Goal: Information Seeking & Learning: Learn about a topic

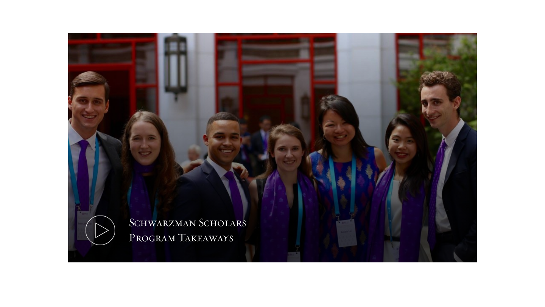
scroll to position [341, 0]
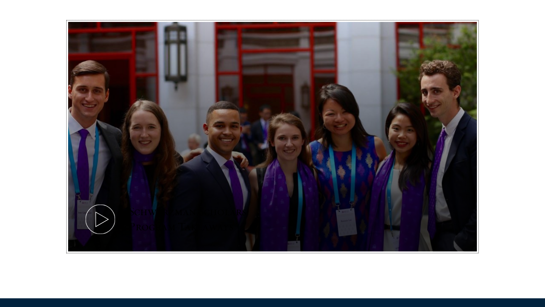
click at [124, 215] on button "Schwarzman Scholars Program Takeaways" at bounding box center [272, 137] width 409 height 230
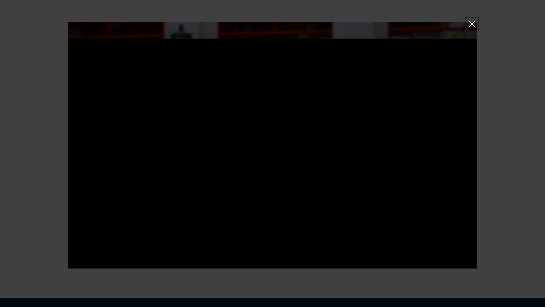
click at [474, 26] on button at bounding box center [472, 24] width 10 height 10
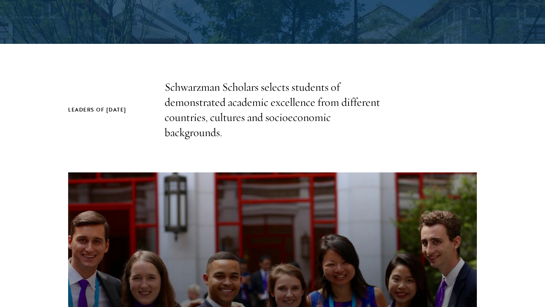
scroll to position [0, 0]
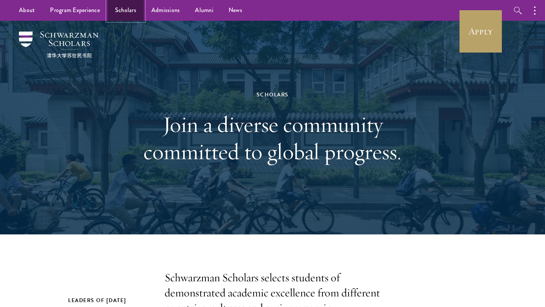
click at [127, 8] on link "Scholars" at bounding box center [126, 10] width 36 height 21
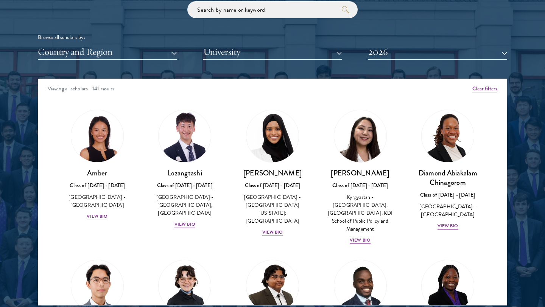
scroll to position [1, 0]
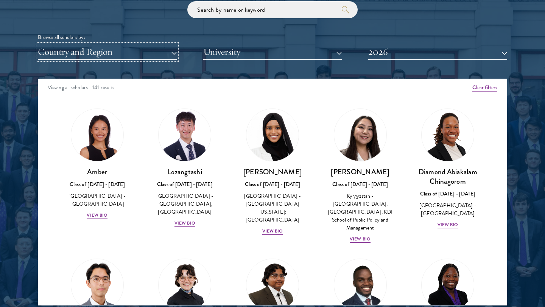
click at [171, 53] on button "Country and Region" at bounding box center [107, 52] width 139 height 16
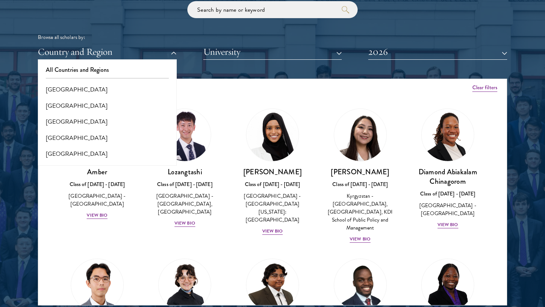
click at [239, 91] on div "Viewing all scholars - 141 results" at bounding box center [272, 88] width 469 height 21
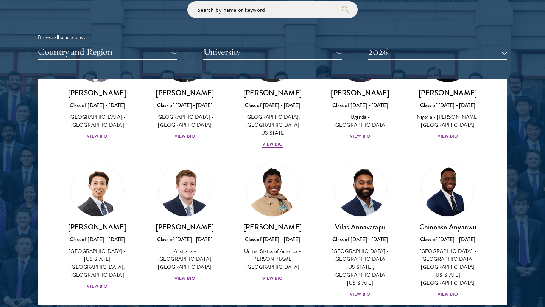
scroll to position [231, 0]
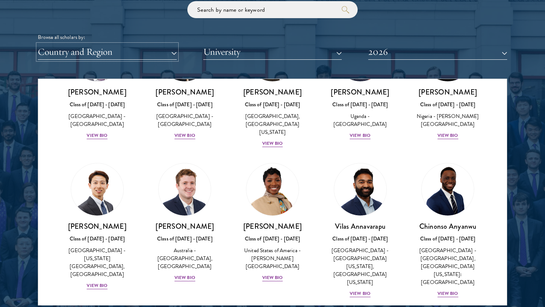
click at [149, 55] on button "Country and Region" at bounding box center [107, 52] width 139 height 16
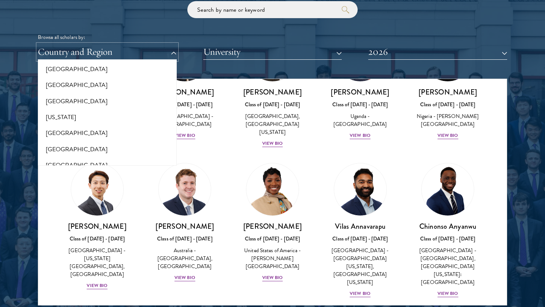
scroll to position [407, 0]
click at [64, 134] on button "[GEOGRAPHIC_DATA]" at bounding box center [107, 133] width 134 height 16
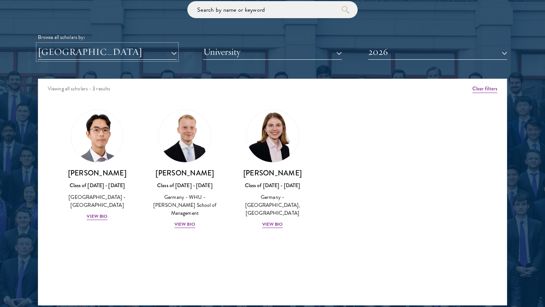
click at [96, 52] on button "[GEOGRAPHIC_DATA]" at bounding box center [107, 52] width 139 height 16
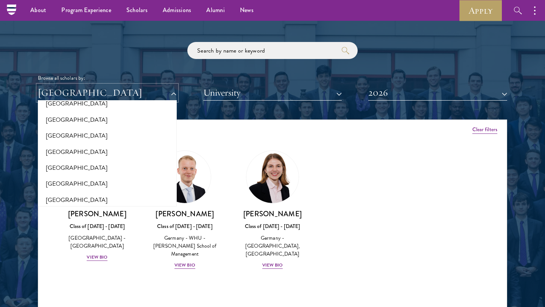
scroll to position [855, 0]
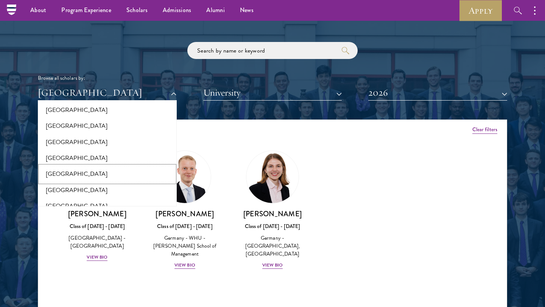
click at [56, 177] on button "[GEOGRAPHIC_DATA]" at bounding box center [107, 174] width 134 height 16
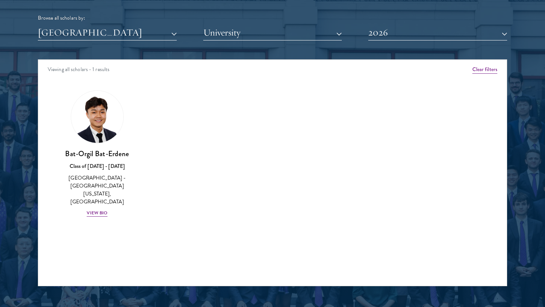
scroll to position [955, 0]
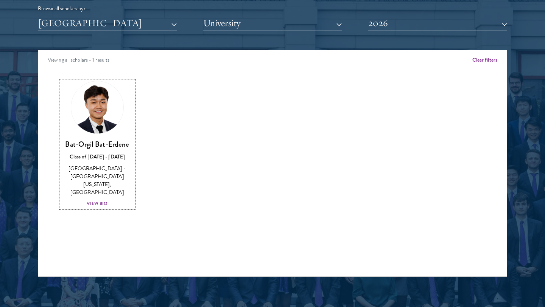
click at [97, 200] on div "View Bio" at bounding box center [97, 203] width 21 height 7
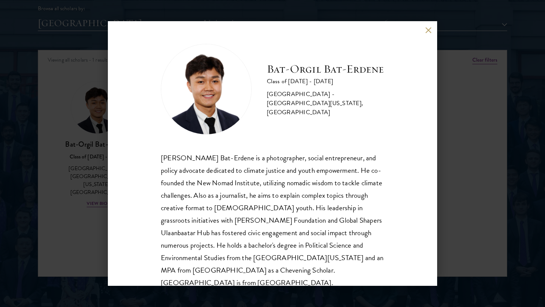
scroll to position [13, 0]
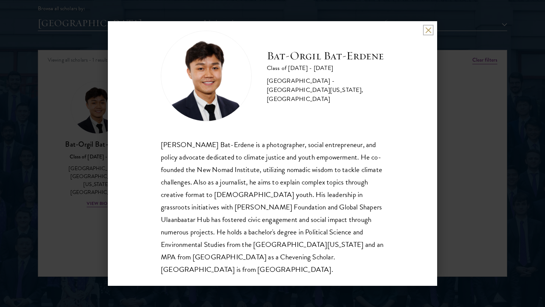
click at [430, 30] on button at bounding box center [428, 30] width 6 height 6
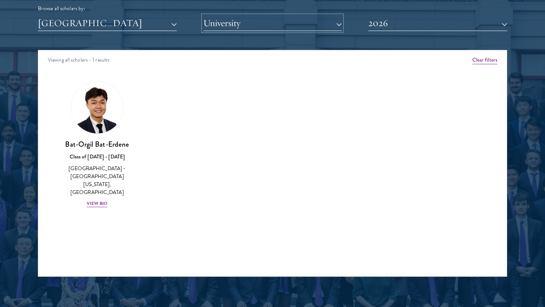
click at [225, 23] on button "University" at bounding box center [272, 24] width 139 height 16
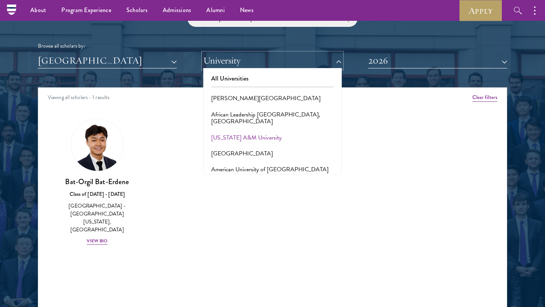
scroll to position [917, 0]
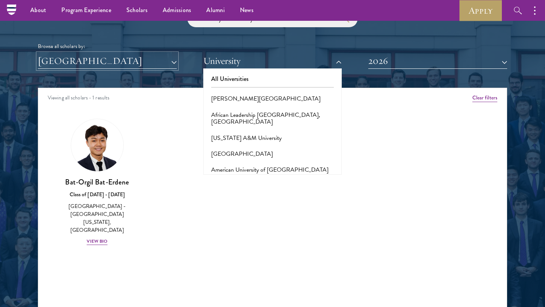
click at [137, 65] on button "[GEOGRAPHIC_DATA]" at bounding box center [107, 61] width 139 height 16
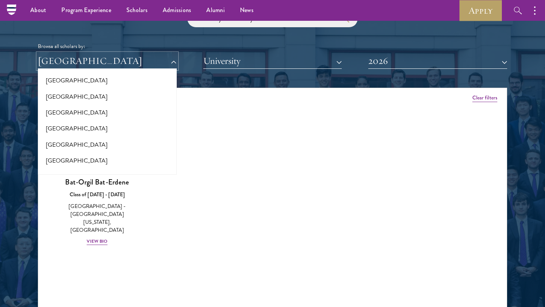
scroll to position [0, 0]
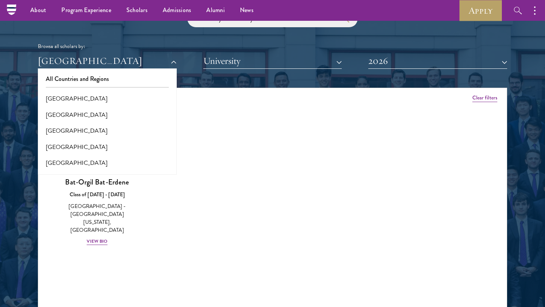
click at [100, 71] on div "All Countries and Regions Afghanistan Antigua and Barbuda Argentina Armenia Aus…" at bounding box center [107, 122] width 139 height 106
click at [93, 79] on button "All Countries and Regions" at bounding box center [107, 79] width 134 height 16
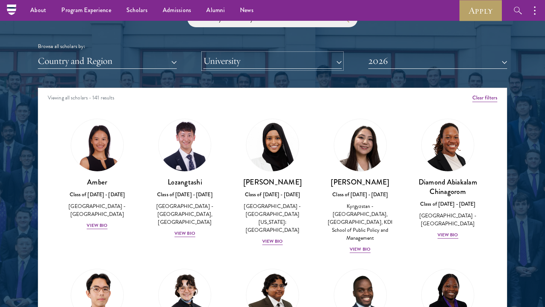
click at [243, 64] on button "University" at bounding box center [272, 61] width 139 height 16
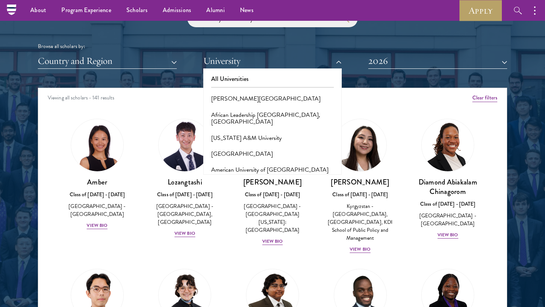
click at [189, 89] on div "Viewing all scholars - 141 results" at bounding box center [272, 98] width 469 height 21
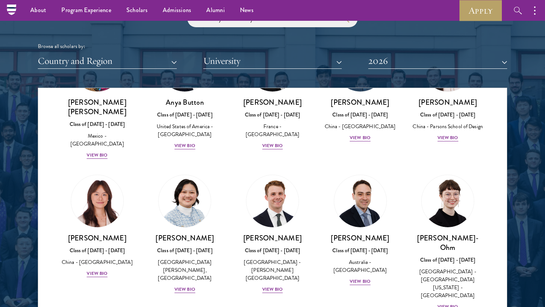
scroll to position [692, 0]
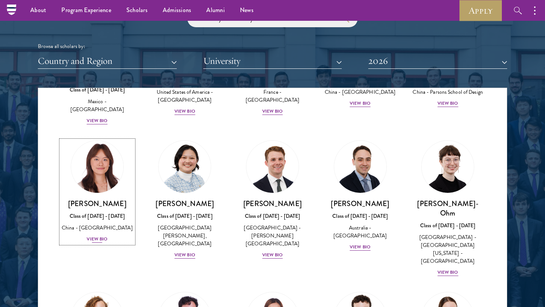
click at [100, 236] on div "View Bio" at bounding box center [97, 239] width 21 height 7
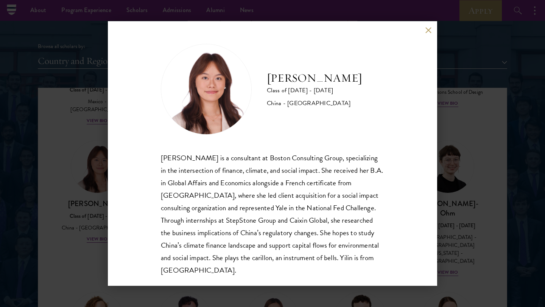
scroll to position [13, 0]
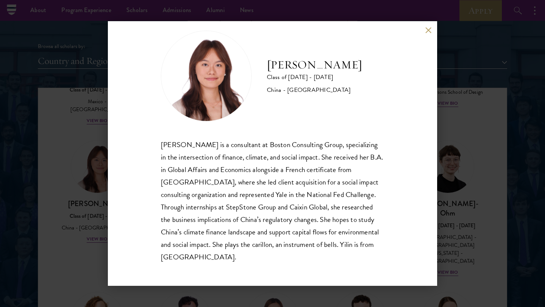
click at [427, 27] on button at bounding box center [428, 30] width 6 height 6
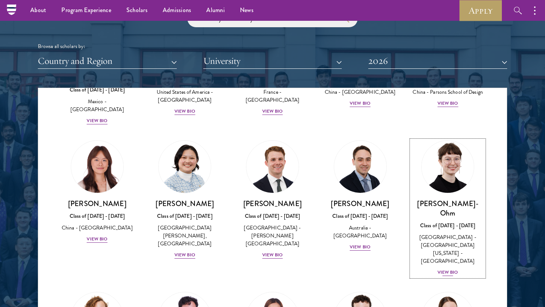
click at [453, 269] on div "View Bio" at bounding box center [448, 272] width 21 height 7
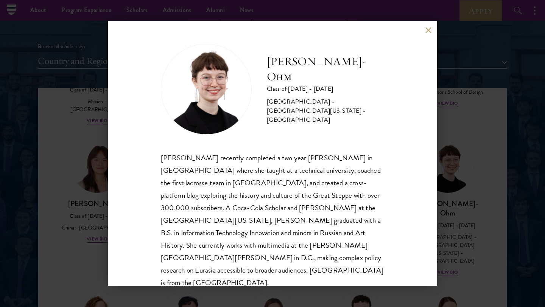
scroll to position [0, 0]
click at [425, 25] on div "Ottilie Cooper-Ohm Class of 2025 - 2026 United States of America - University o…" at bounding box center [272, 153] width 329 height 265
click at [434, 22] on div "Ottilie Cooper-Ohm Class of 2025 - 2026 United States of America - University o…" at bounding box center [272, 153] width 329 height 265
click at [426, 30] on button at bounding box center [428, 30] width 6 height 6
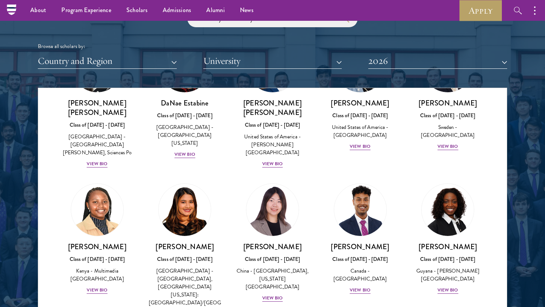
scroll to position [1097, 0]
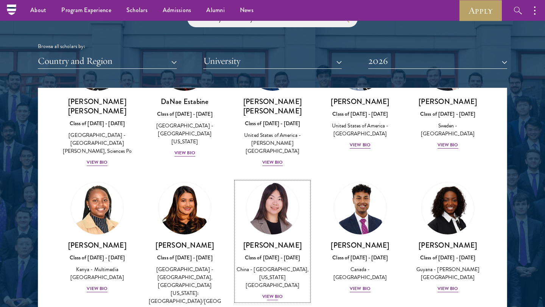
click at [274, 293] on div "View Bio" at bounding box center [272, 296] width 21 height 7
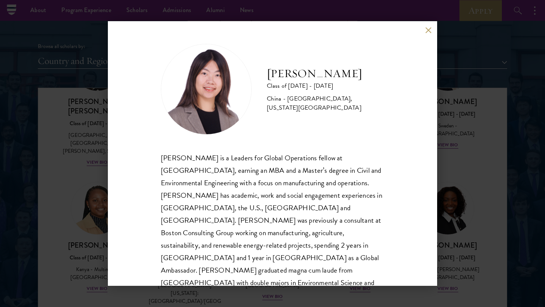
scroll to position [13, 0]
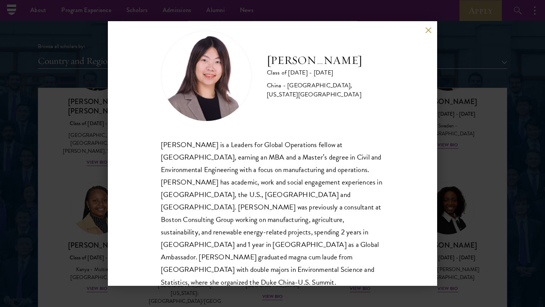
click at [428, 34] on div "Yutao Gong Class of 2025 - 2026 China - Duke University, Massachusetts Institut…" at bounding box center [272, 153] width 329 height 265
click at [428, 33] on button at bounding box center [428, 30] width 6 height 6
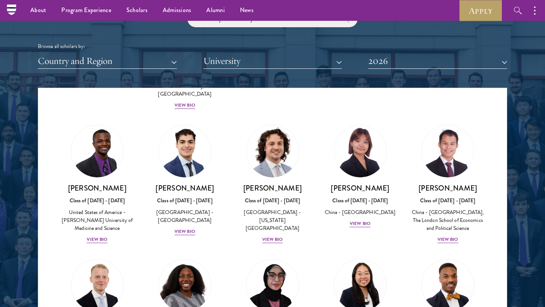
scroll to position [1390, 0]
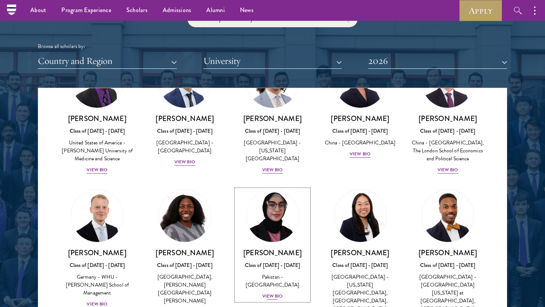
click at [271, 293] on div "View Bio" at bounding box center [272, 296] width 21 height 7
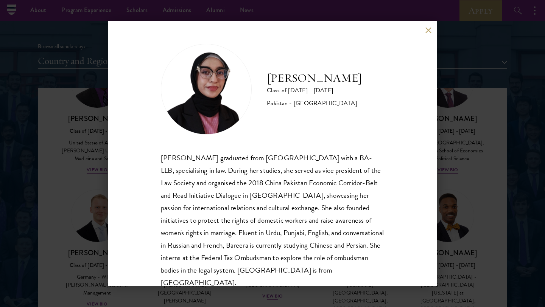
scroll to position [13, 0]
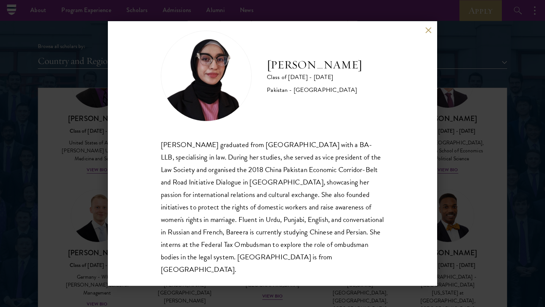
click at [426, 30] on button at bounding box center [428, 30] width 6 height 6
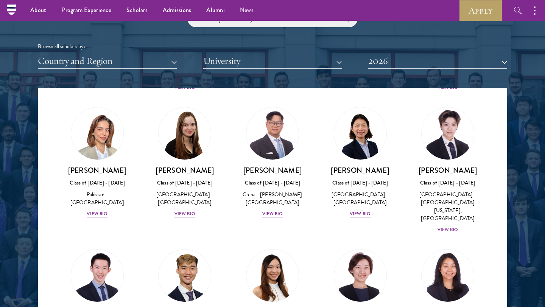
scroll to position [1895, 0]
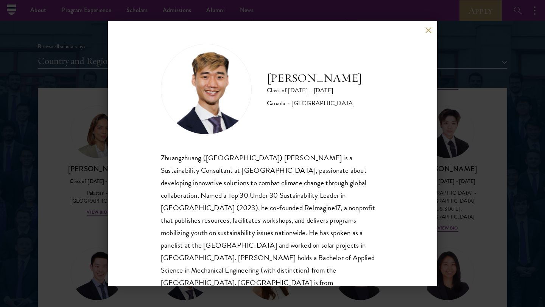
scroll to position [1, 0]
click at [427, 31] on button at bounding box center [428, 30] width 6 height 6
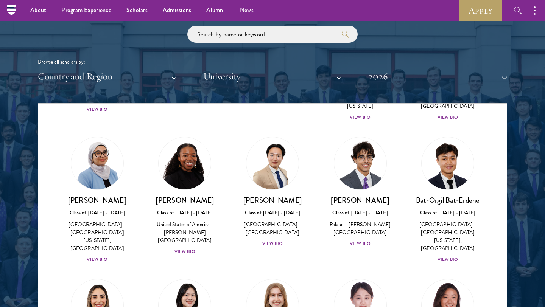
scroll to position [401, 0]
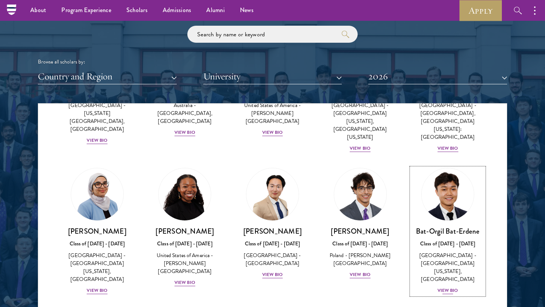
click at [451, 287] on div "View Bio" at bounding box center [448, 290] width 21 height 7
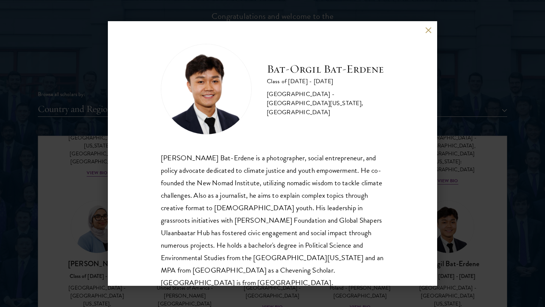
scroll to position [13, 0]
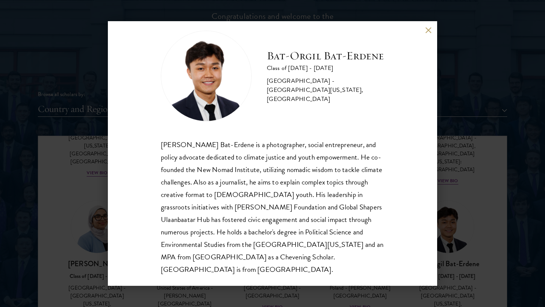
click at [432, 28] on div "Bat-Orgil Bat-Erdene Class of 2025 - 2026 Mongolia - University of Arizona, Uni…" at bounding box center [272, 153] width 329 height 265
click at [430, 29] on button at bounding box center [428, 30] width 6 height 6
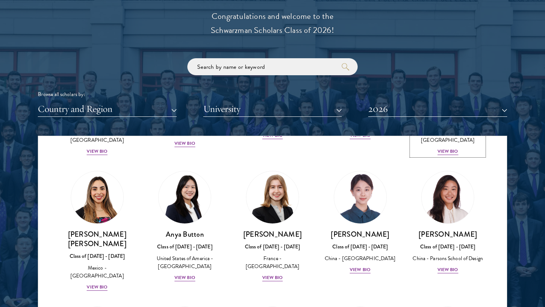
scroll to position [593, 0]
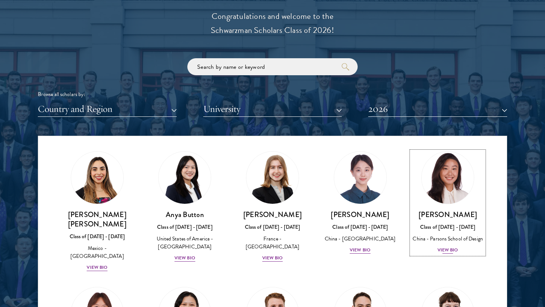
click at [448, 247] on div "View Bio" at bounding box center [448, 250] width 21 height 7
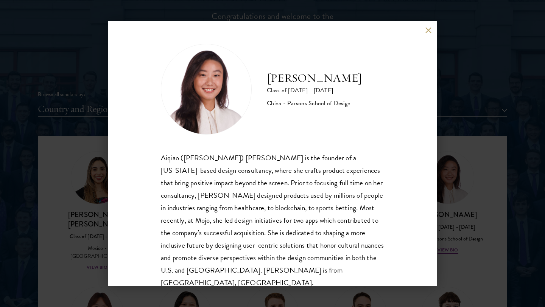
scroll to position [13, 0]
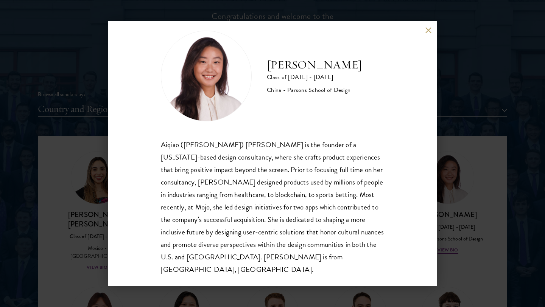
click at [430, 31] on button at bounding box center [428, 30] width 6 height 6
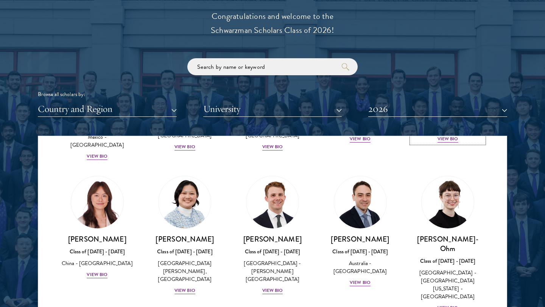
scroll to position [704, 0]
click at [364, 279] on div "View Bio" at bounding box center [360, 282] width 21 height 7
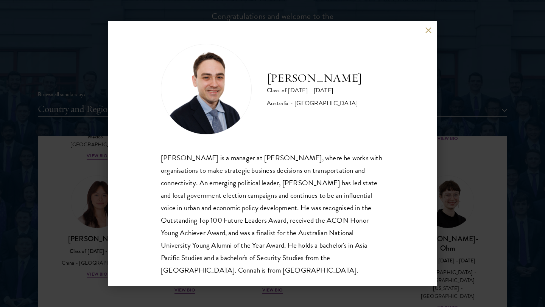
scroll to position [13, 0]
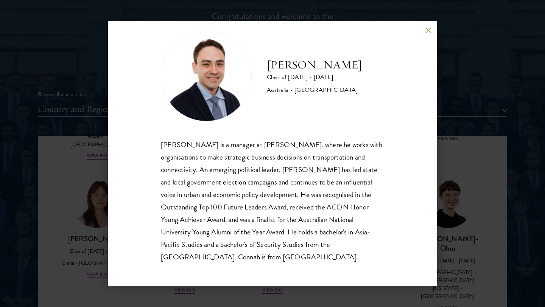
click at [428, 28] on button at bounding box center [428, 30] width 6 height 6
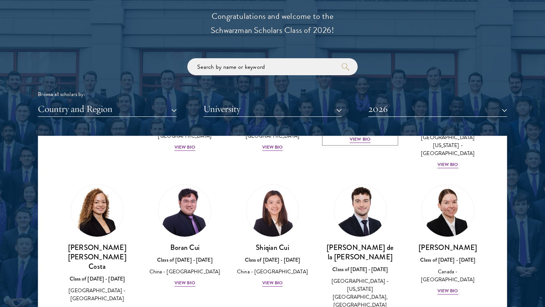
scroll to position [848, 0]
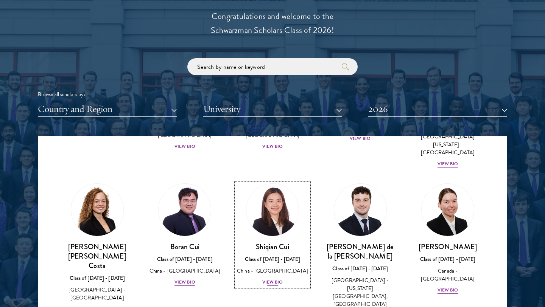
click at [272, 279] on div "View Bio" at bounding box center [272, 282] width 21 height 7
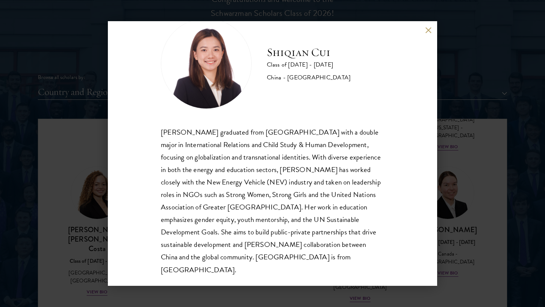
scroll to position [889, 0]
click at [428, 32] on button at bounding box center [428, 30] width 6 height 6
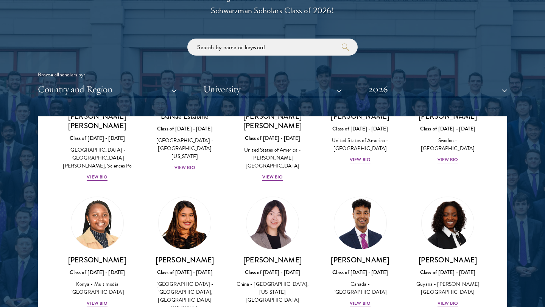
scroll to position [1112, 0]
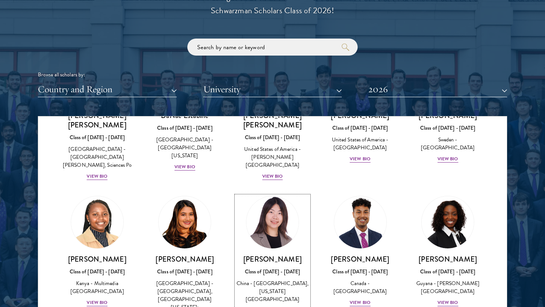
click at [275, 307] on div "View Bio" at bounding box center [272, 310] width 21 height 7
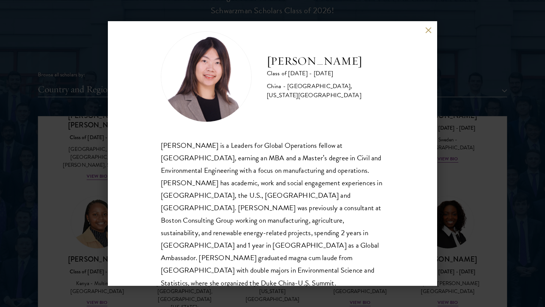
scroll to position [13, 0]
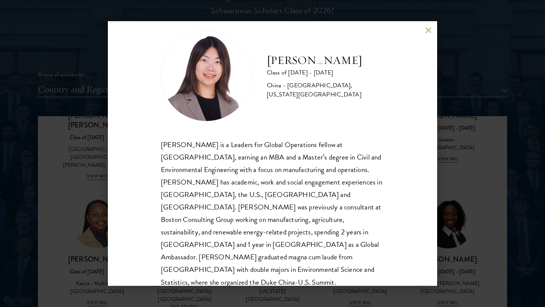
click at [424, 34] on div "Yutao Gong Class of 2025 - 2026 China - Duke University, Massachusetts Institut…" at bounding box center [272, 153] width 329 height 265
click at [429, 30] on button at bounding box center [428, 30] width 6 height 6
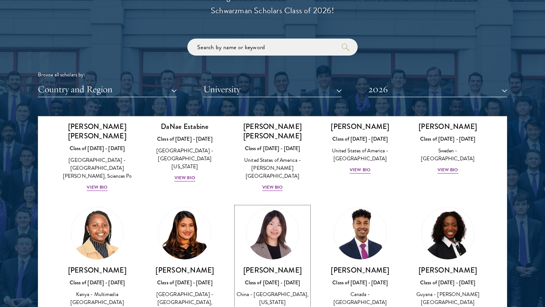
scroll to position [1270, 0]
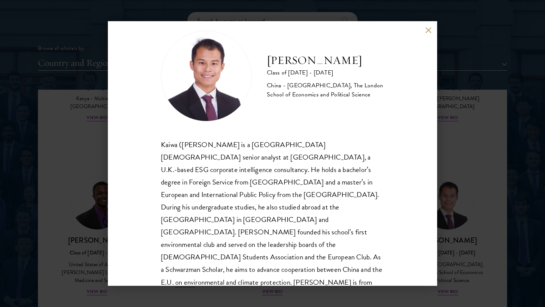
scroll to position [916, 0]
click at [426, 31] on button at bounding box center [428, 30] width 6 height 6
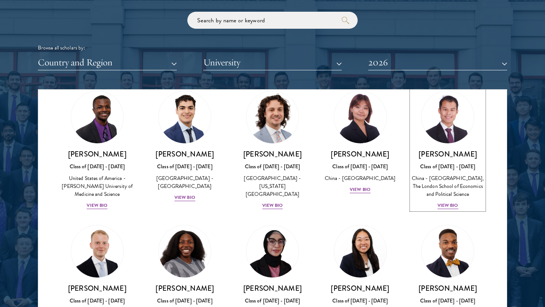
scroll to position [1383, 0]
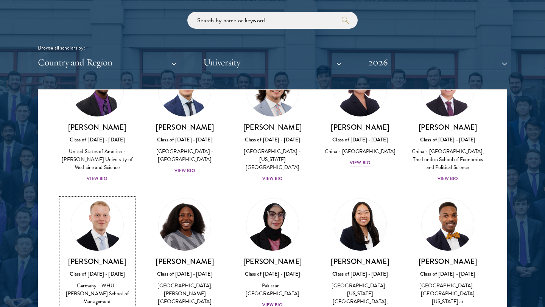
click at [98, 307] on div "View Bio" at bounding box center [97, 313] width 21 height 7
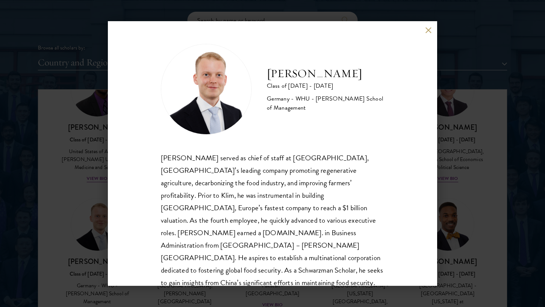
scroll to position [13, 0]
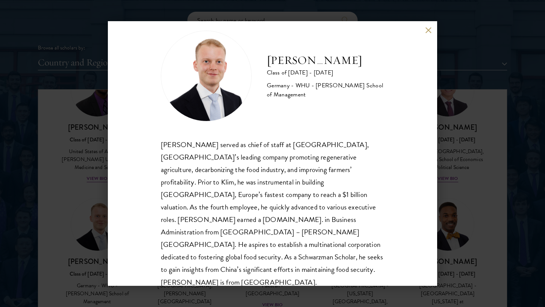
click at [430, 29] on button at bounding box center [428, 30] width 6 height 6
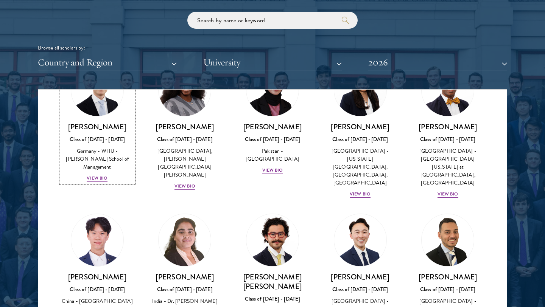
scroll to position [1519, 0]
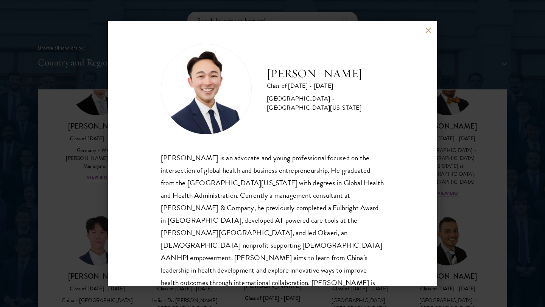
scroll to position [13, 0]
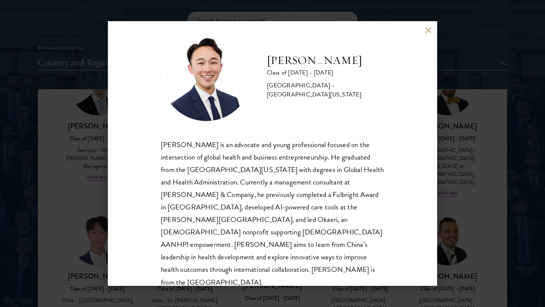
click at [427, 31] on button at bounding box center [428, 30] width 6 height 6
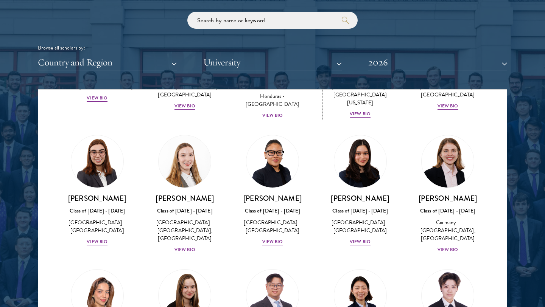
scroll to position [1732, 0]
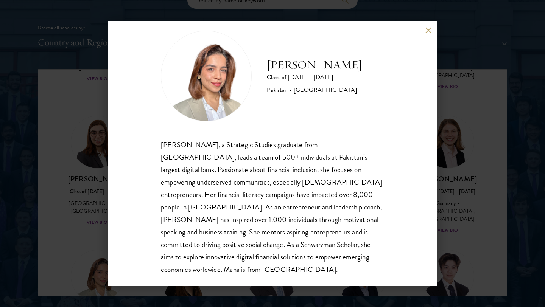
scroll to position [937, 0]
click at [429, 32] on button at bounding box center [428, 30] width 6 height 6
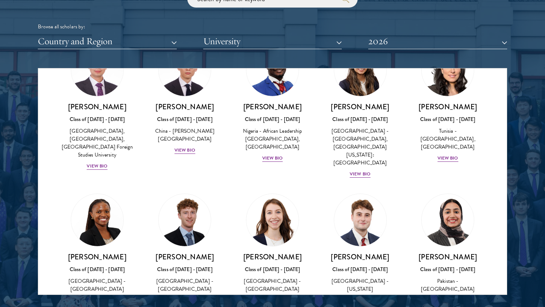
scroll to position [2365, 0]
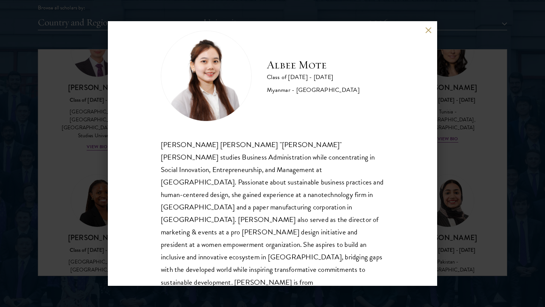
scroll to position [957, 0]
click at [428, 31] on button at bounding box center [428, 30] width 6 height 6
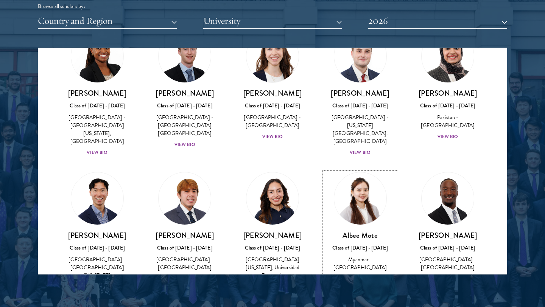
scroll to position [2516, 0]
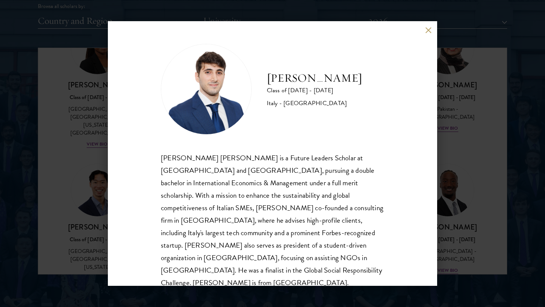
scroll to position [1, 0]
click at [323, 215] on div "Federico Alessandro Musso is a Future Leaders Scholar at Peking University and …" at bounding box center [272, 220] width 223 height 138
click at [427, 33] on button at bounding box center [428, 30] width 6 height 6
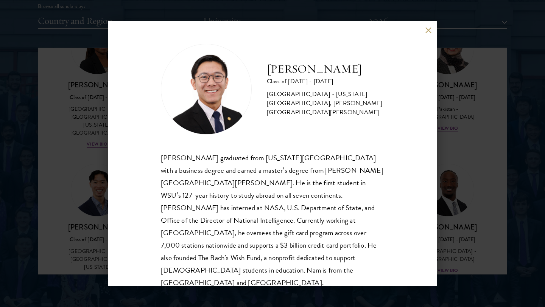
scroll to position [1, 0]
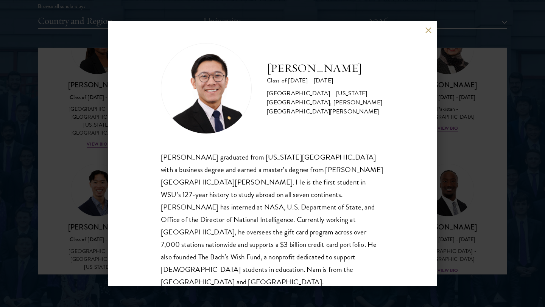
click at [426, 32] on button at bounding box center [428, 30] width 6 height 6
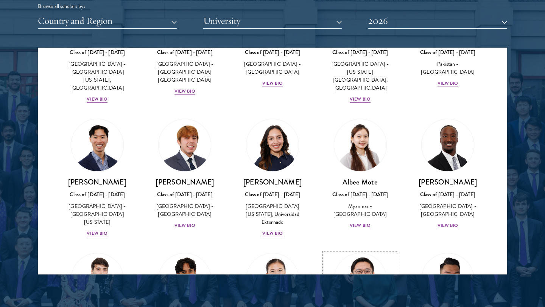
scroll to position [2562, 0]
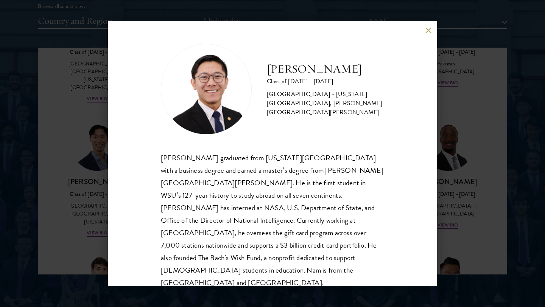
click at [425, 33] on button at bounding box center [428, 30] width 6 height 6
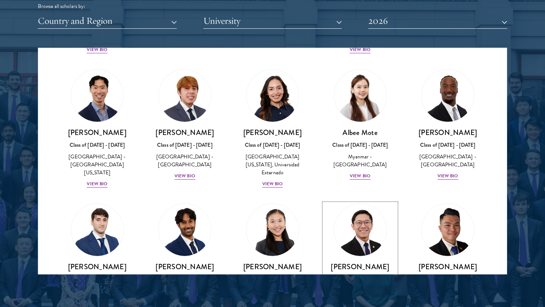
scroll to position [2611, 0]
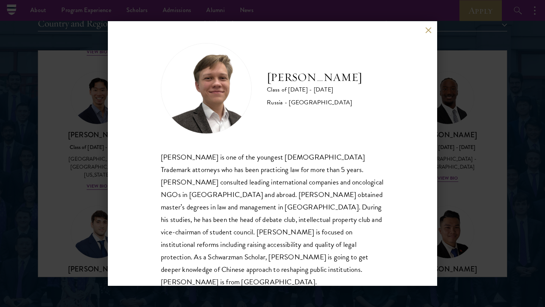
scroll to position [957, 0]
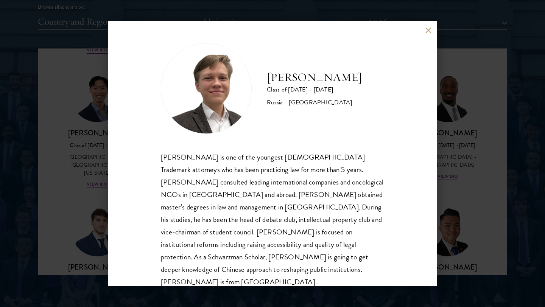
click at [317, 201] on div "[PERSON_NAME] is one of the youngest [DEMOGRAPHIC_DATA] Trademark attorneys who…" at bounding box center [272, 220] width 223 height 138
click at [428, 30] on button at bounding box center [428, 30] width 6 height 6
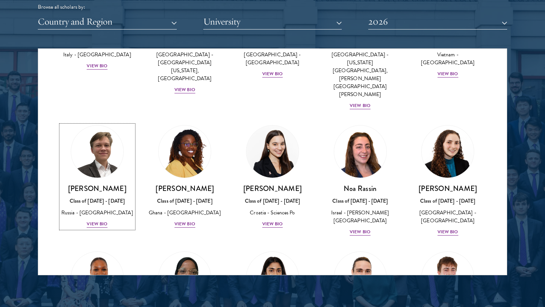
scroll to position [2848, 0]
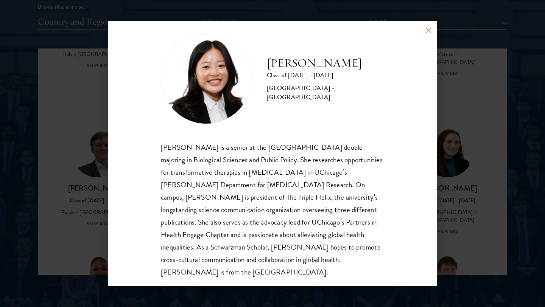
scroll to position [13, 0]
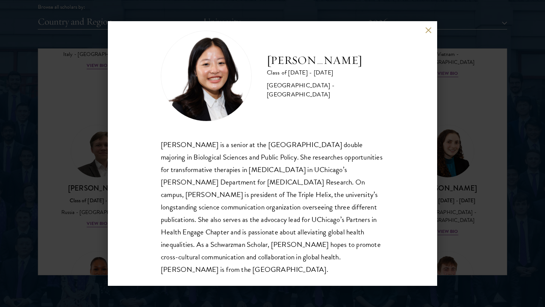
click at [428, 26] on div "Emily Shi Class of 2025 - 2026 United States of America - University of Chicago…" at bounding box center [272, 153] width 329 height 265
click at [429, 30] on button at bounding box center [428, 30] width 6 height 6
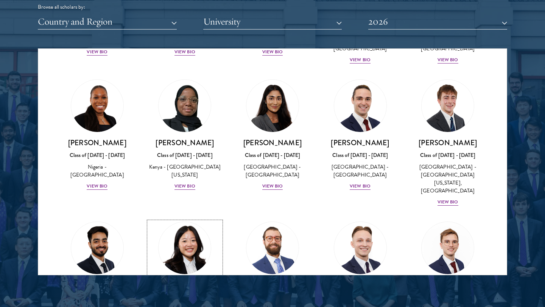
scroll to position [3021, 0]
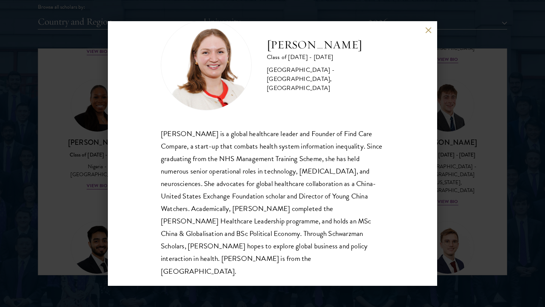
scroll to position [26, 0]
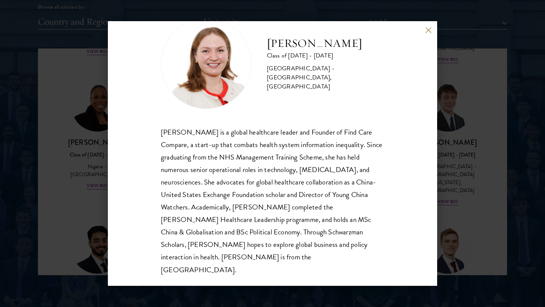
click at [427, 27] on button at bounding box center [428, 30] width 6 height 6
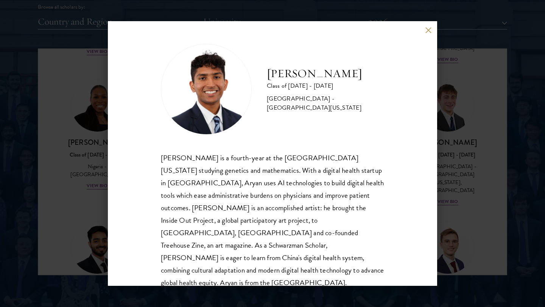
scroll to position [1, 0]
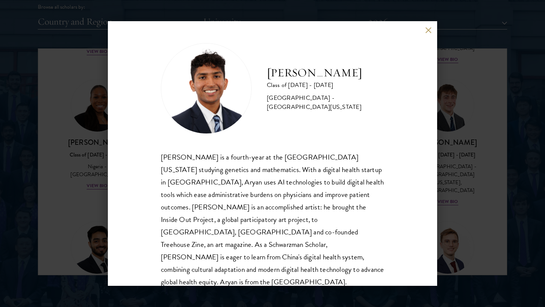
click at [430, 28] on button at bounding box center [428, 30] width 6 height 6
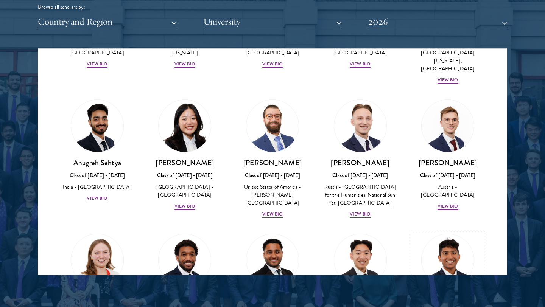
scroll to position [3144, 0]
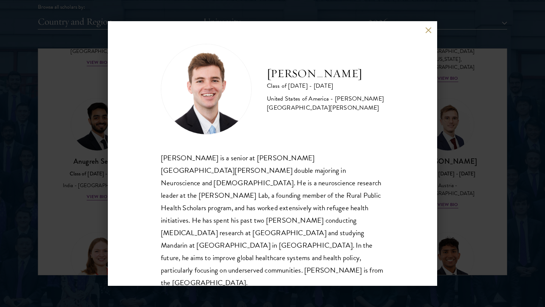
scroll to position [1, 0]
click at [427, 32] on button at bounding box center [428, 30] width 6 height 6
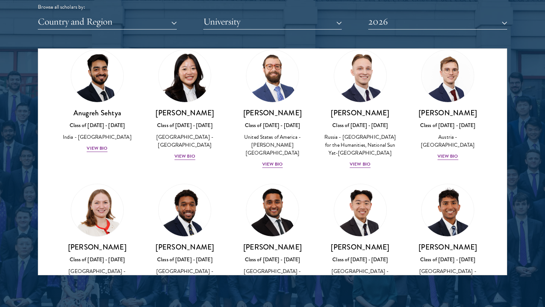
scroll to position [3194, 0]
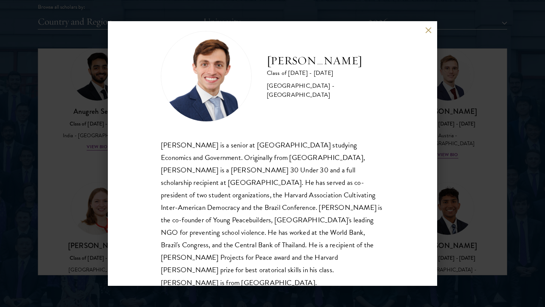
scroll to position [13, 0]
click at [427, 31] on button at bounding box center [428, 30] width 6 height 6
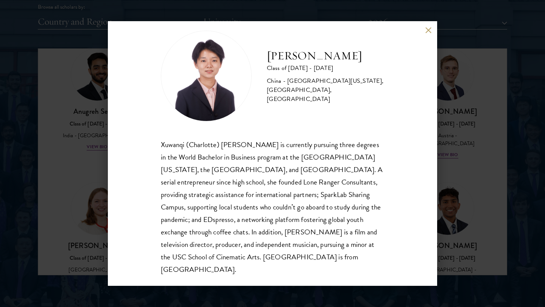
scroll to position [957, 0]
click at [428, 25] on div "Charlotte Wang Class of 2025 - 2026 China - University of Southern California, …" at bounding box center [272, 153] width 329 height 265
click at [428, 29] on button at bounding box center [428, 30] width 6 height 6
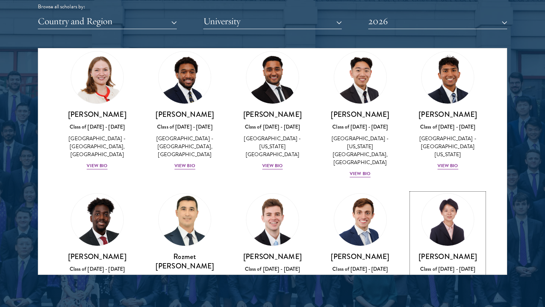
scroll to position [3348, 0]
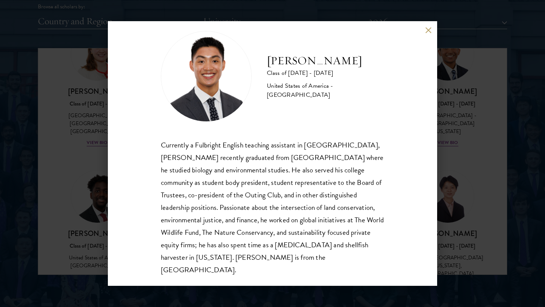
scroll to position [13, 0]
click at [425, 35] on div "Paul Wang Class of 2025 - 2026 United States of America - Bowdoin College Curre…" at bounding box center [272, 153] width 329 height 265
click at [426, 28] on button at bounding box center [428, 30] width 6 height 6
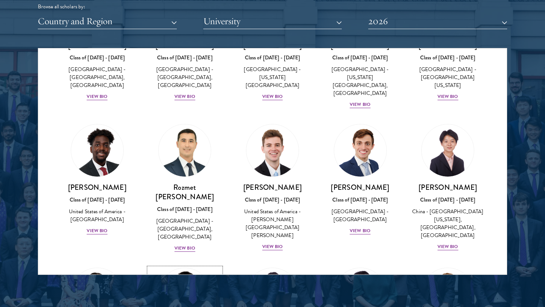
scroll to position [3400, 0]
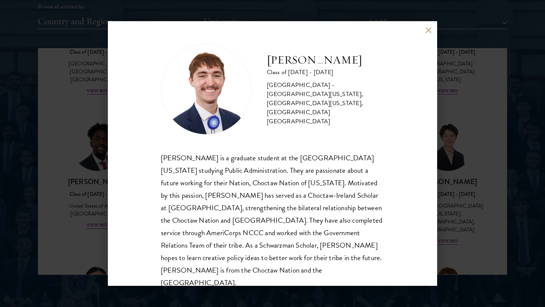
scroll to position [1, 0]
click at [431, 30] on button at bounding box center [428, 30] width 6 height 6
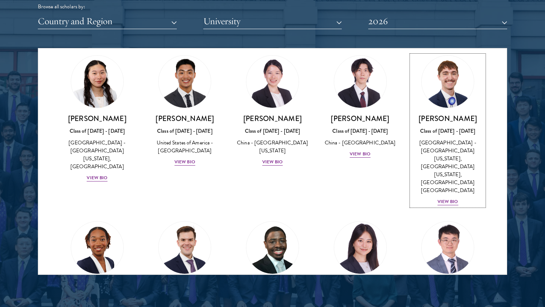
scroll to position [3607, 0]
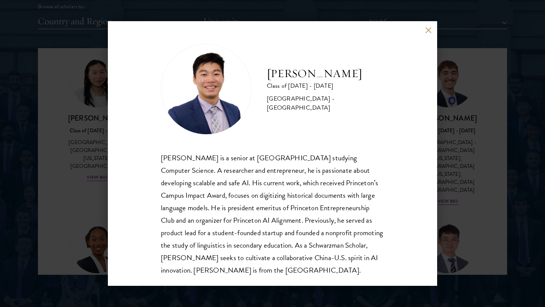
click at [425, 33] on button at bounding box center [428, 30] width 6 height 6
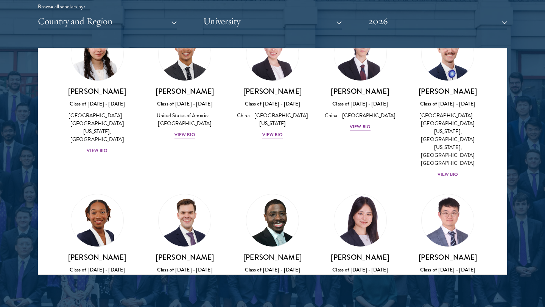
scroll to position [3691, 0]
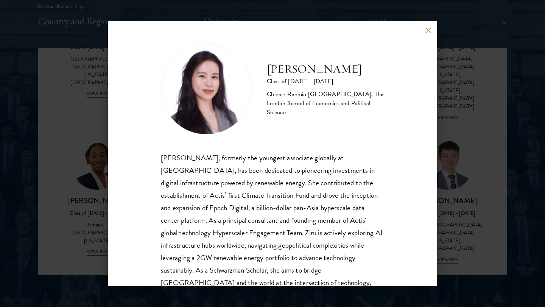
scroll to position [26, 0]
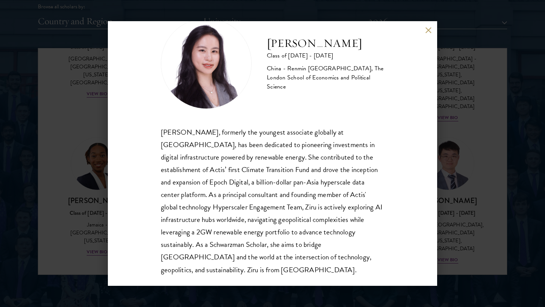
click at [430, 25] on div "Adele Zhong Class of 2025 - 2026 China - Renmin University of China, The London…" at bounding box center [272, 153] width 329 height 265
click at [428, 28] on button at bounding box center [428, 30] width 6 height 6
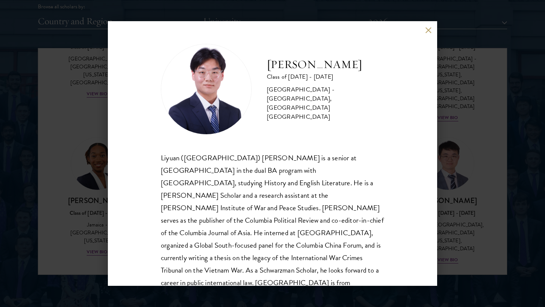
click at [428, 28] on button at bounding box center [428, 30] width 6 height 6
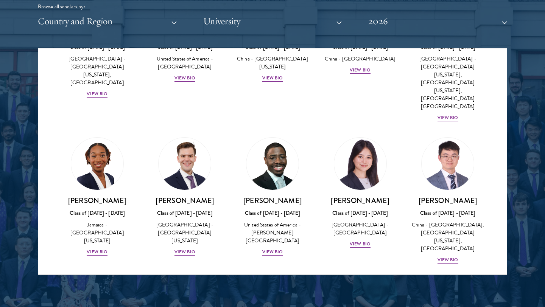
scroll to position [3649, 0]
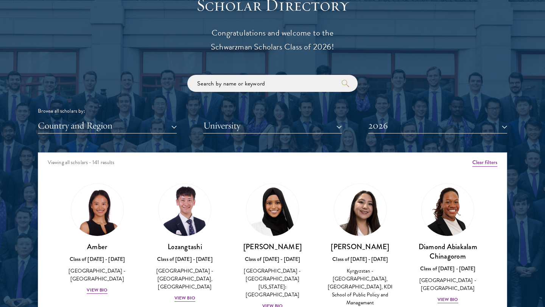
scroll to position [869, 0]
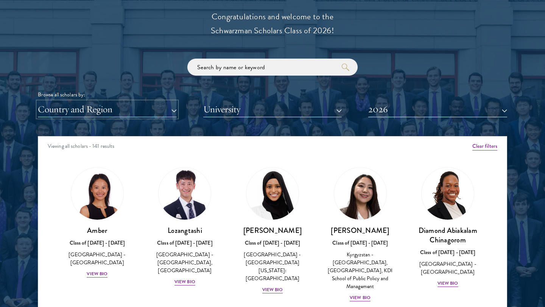
click at [153, 117] on button "Country and Region" at bounding box center [107, 110] width 139 height 16
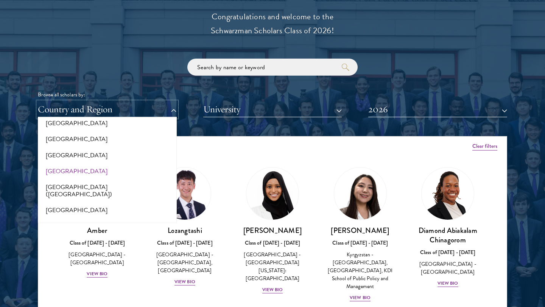
scroll to position [907, 0]
click at [60, 143] on button "[GEOGRAPHIC_DATA]" at bounding box center [107, 139] width 134 height 16
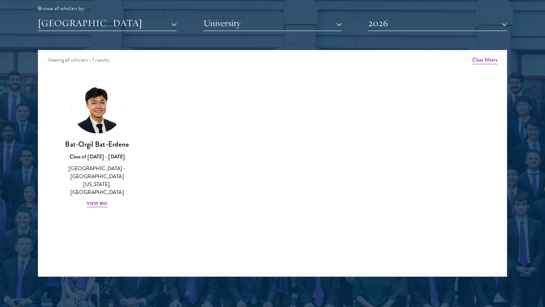
scroll to position [956, 0]
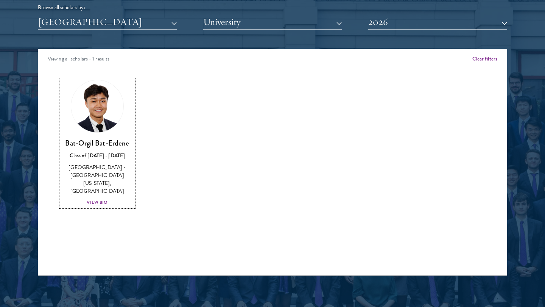
click at [93, 199] on div "View Bio" at bounding box center [97, 202] width 21 height 7
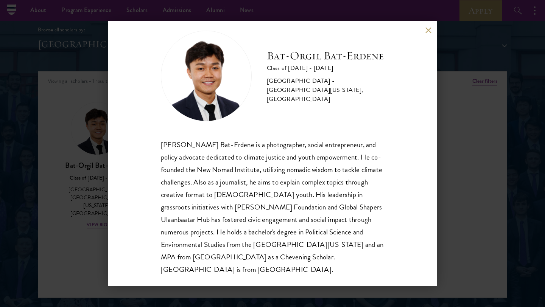
scroll to position [933, 0]
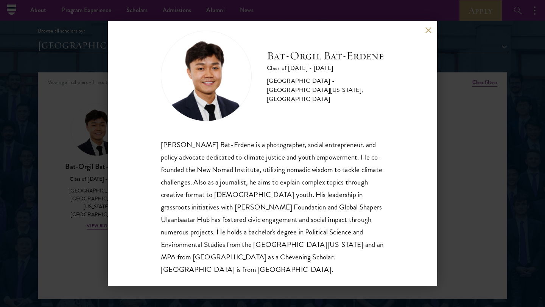
click at [431, 28] on button at bounding box center [428, 30] width 6 height 6
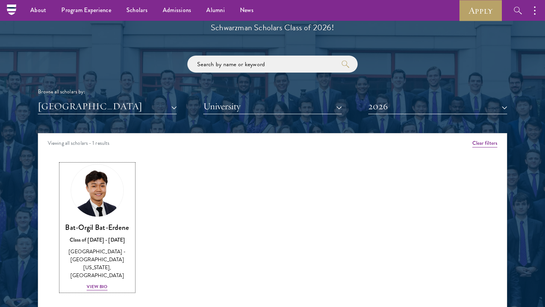
scroll to position [860, 0]
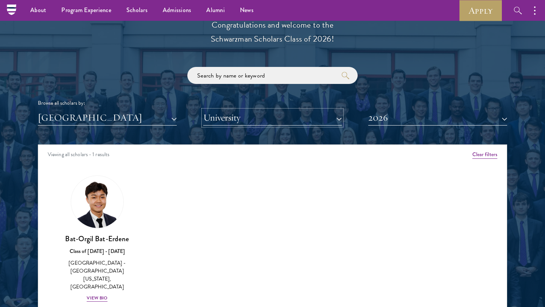
click at [257, 115] on button "University" at bounding box center [272, 118] width 139 height 16
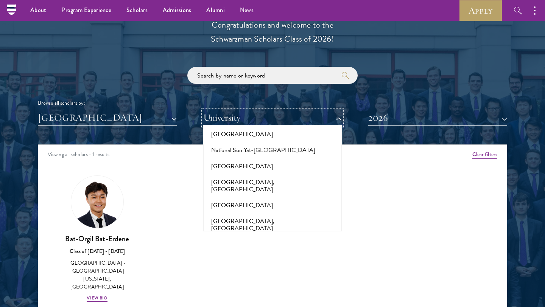
scroll to position [3250, 0]
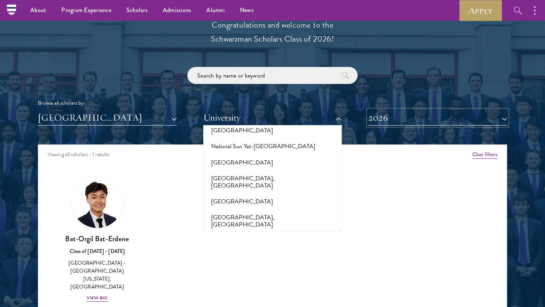
click at [386, 117] on button "2026" at bounding box center [437, 118] width 139 height 16
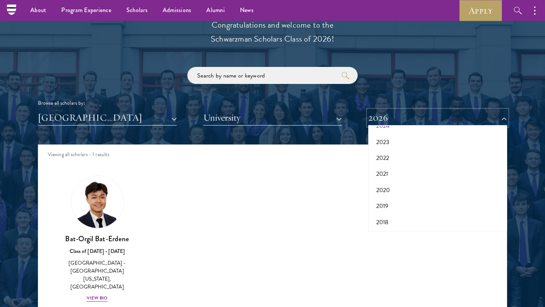
scroll to position [63, 0]
click at [193, 210] on div "Amber Class of [DATE] - [DATE] [GEOGRAPHIC_DATA] - [GEOGRAPHIC_DATA] View Bio C…" at bounding box center [272, 245] width 469 height 159
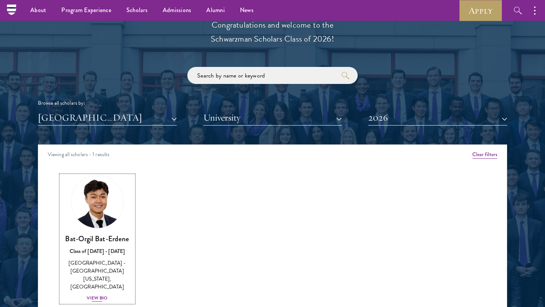
click at [100, 295] on div "View Bio" at bounding box center [97, 298] width 21 height 7
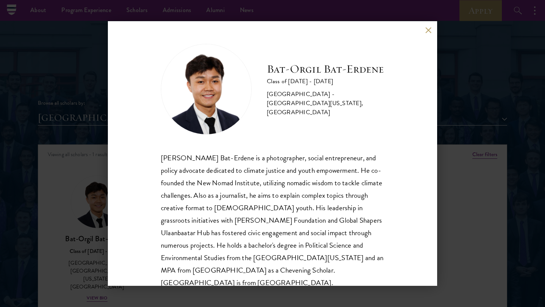
scroll to position [13, 0]
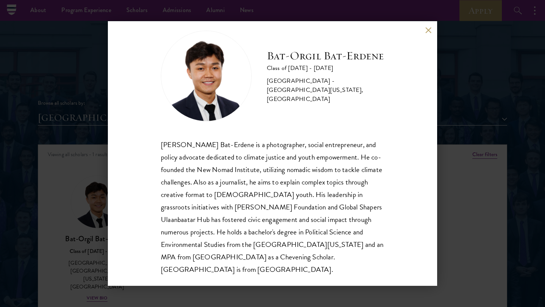
click at [430, 28] on button at bounding box center [428, 30] width 6 height 6
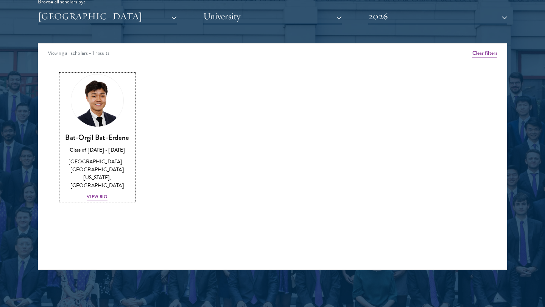
scroll to position [976, 0]
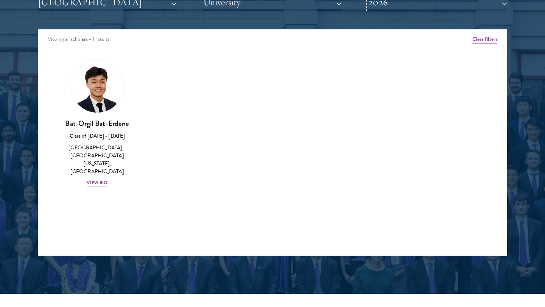
click at [396, 8] on button "2026" at bounding box center [437, 3] width 139 height 16
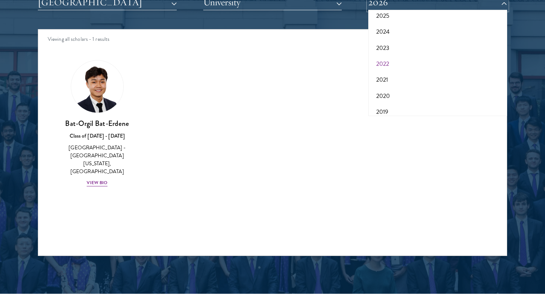
scroll to position [11, 0]
click at [385, 47] on button "2025" at bounding box center [438, 46] width 134 height 16
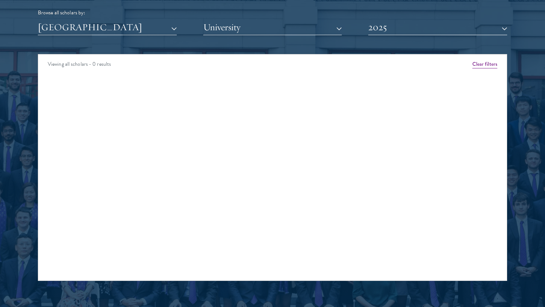
scroll to position [949, 0]
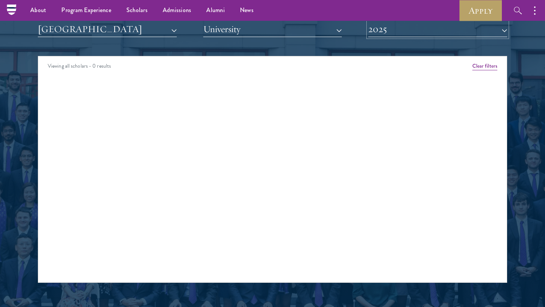
click at [391, 34] on button "2025" at bounding box center [437, 30] width 139 height 16
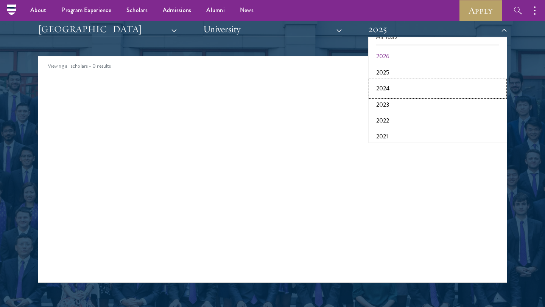
click at [385, 89] on button "2024" at bounding box center [438, 89] width 134 height 16
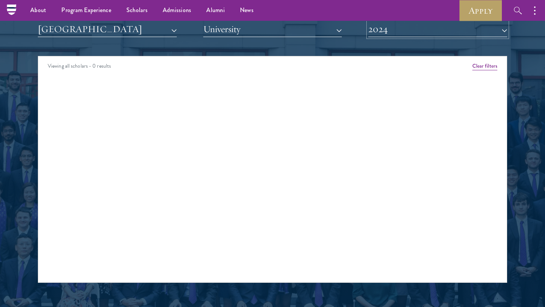
click at [398, 30] on button "2024" at bounding box center [437, 30] width 139 height 16
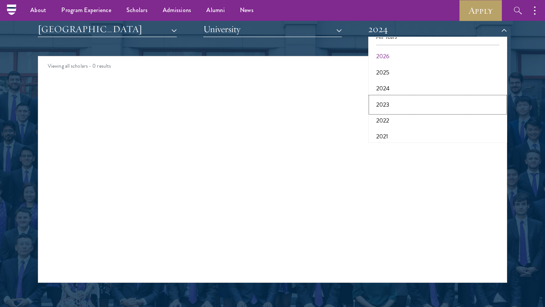
click at [385, 103] on button "2023" at bounding box center [438, 105] width 134 height 16
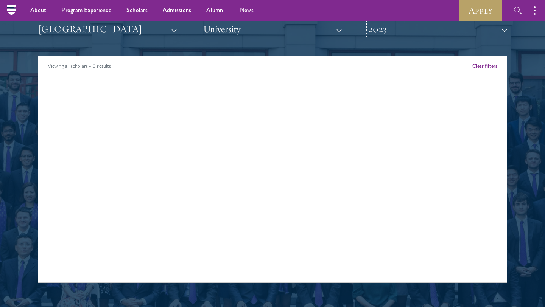
click at [398, 33] on button "2023" at bounding box center [437, 30] width 139 height 16
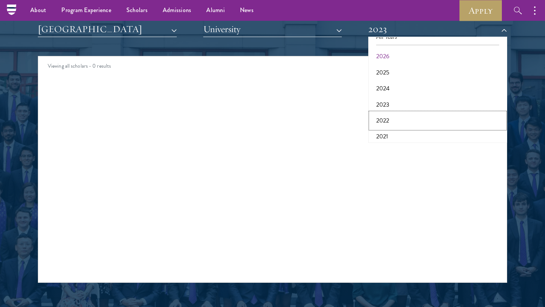
click at [390, 119] on button "2022" at bounding box center [438, 121] width 134 height 16
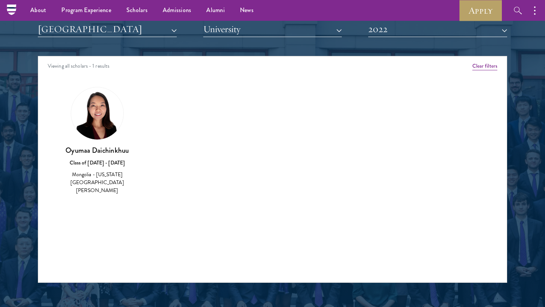
click at [108, 165] on div "Class of [DATE] - [DATE]" at bounding box center [97, 163] width 73 height 8
click at [106, 183] on div "Mongolia - [US_STATE][GEOGRAPHIC_DATA][PERSON_NAME]" at bounding box center [97, 183] width 73 height 24
click at [110, 122] on img at bounding box center [97, 113] width 52 height 52
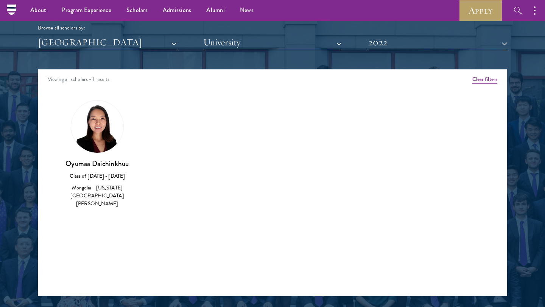
scroll to position [928, 0]
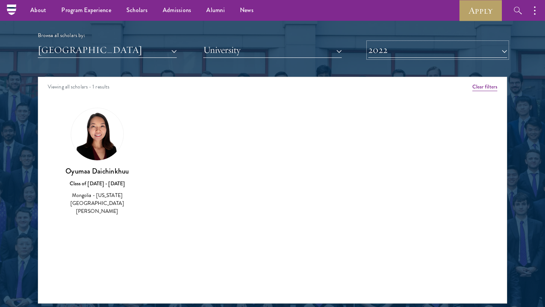
click at [417, 53] on button "2022" at bounding box center [437, 50] width 139 height 16
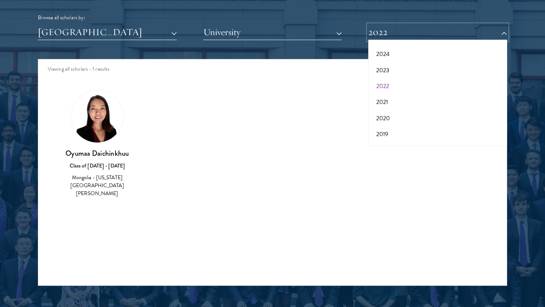
scroll to position [55, 0]
click at [383, 93] on button "2021" at bounding box center [438, 95] width 134 height 16
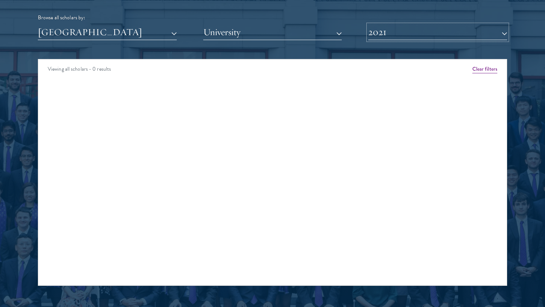
click at [400, 33] on button "2021" at bounding box center [437, 33] width 139 height 16
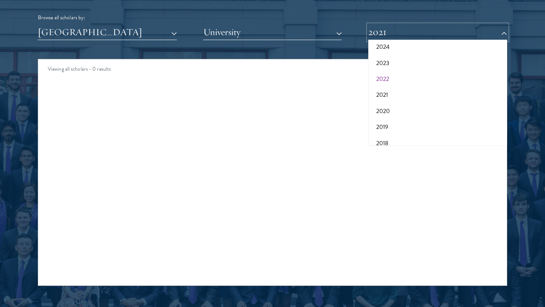
scroll to position [79, 0]
click at [389, 82] on button "2020" at bounding box center [438, 88] width 134 height 16
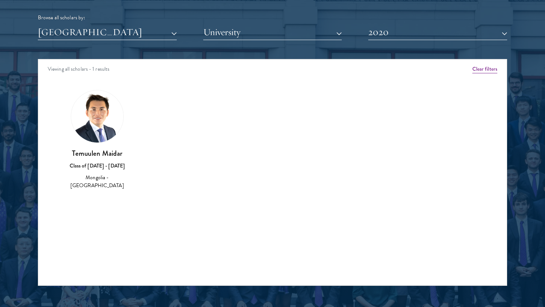
click at [109, 154] on h3 "Temuulen Maidar" at bounding box center [97, 153] width 73 height 9
click at [102, 183] on div "Mongolia - [GEOGRAPHIC_DATA]" at bounding box center [97, 182] width 73 height 16
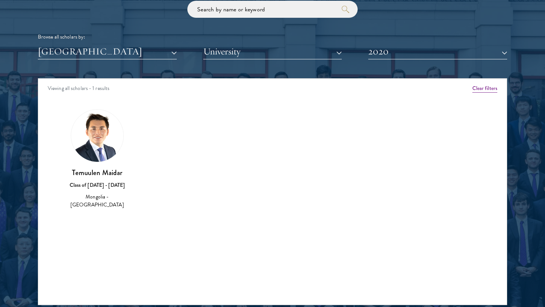
scroll to position [951, 0]
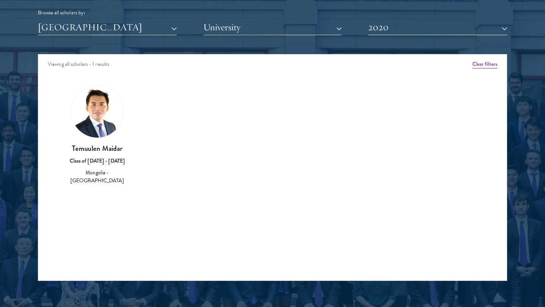
click at [95, 115] on img at bounding box center [97, 112] width 52 height 52
click at [93, 112] on img at bounding box center [97, 112] width 52 height 52
click at [99, 160] on div "Class of [DATE] - [DATE]" at bounding box center [97, 161] width 73 height 8
click at [99, 144] on h3 "Temuulen Maidar" at bounding box center [97, 148] width 73 height 9
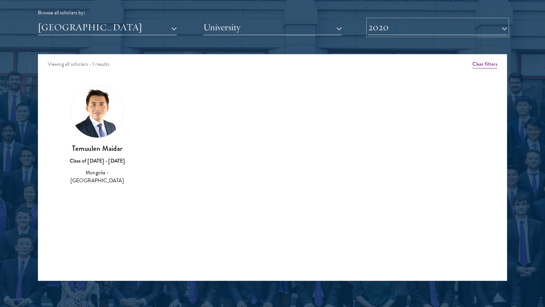
click at [423, 29] on button "2020" at bounding box center [437, 28] width 139 height 16
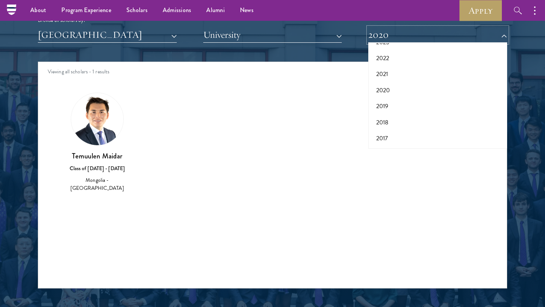
scroll to position [942, 0]
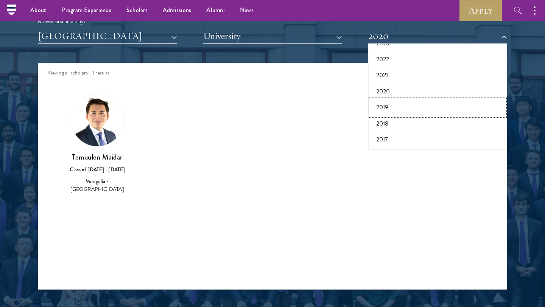
click at [384, 110] on button "2019" at bounding box center [438, 108] width 134 height 16
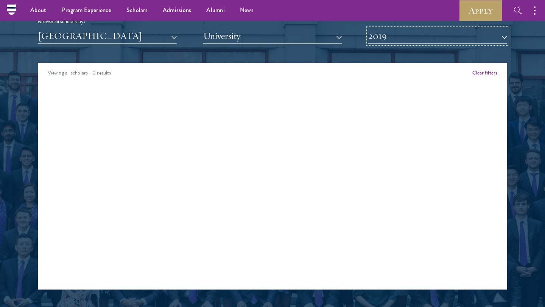
click at [410, 34] on button "2019" at bounding box center [437, 36] width 139 height 16
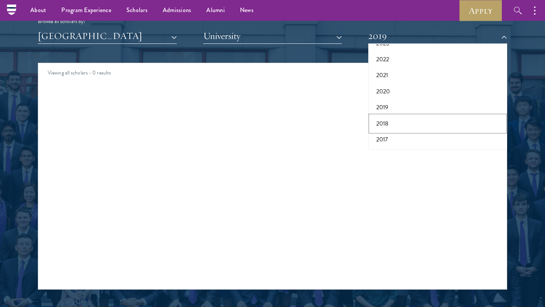
click at [388, 124] on button "2018" at bounding box center [438, 124] width 134 height 16
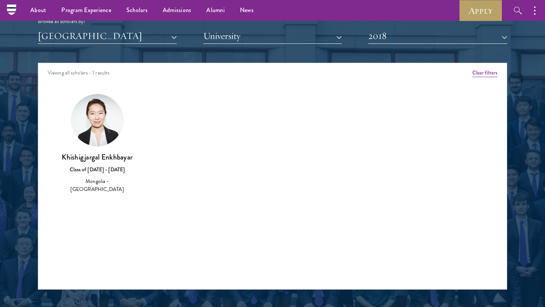
click at [114, 160] on h3 "Khishigjargal Enkhbayar" at bounding box center [97, 157] width 73 height 9
click at [402, 39] on button "2018" at bounding box center [437, 36] width 139 height 16
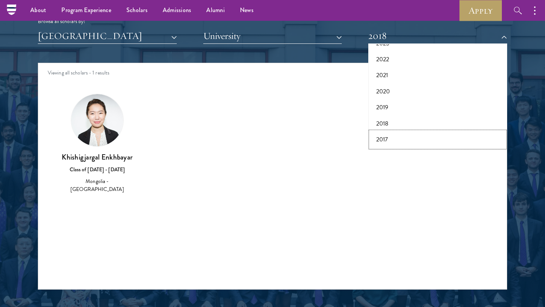
click at [393, 140] on button "2017" at bounding box center [438, 140] width 134 height 16
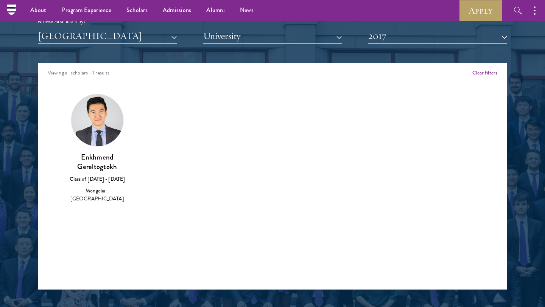
click at [374, 139] on div "Amber Class of [DATE] - [DATE] [GEOGRAPHIC_DATA] - [GEOGRAPHIC_DATA] View Bio C…" at bounding box center [272, 155] width 469 height 142
click at [416, 39] on button "2017" at bounding box center [437, 36] width 139 height 16
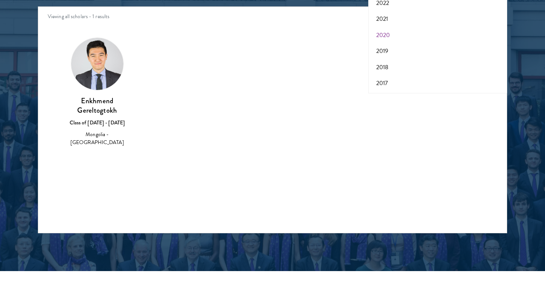
scroll to position [1002, 0]
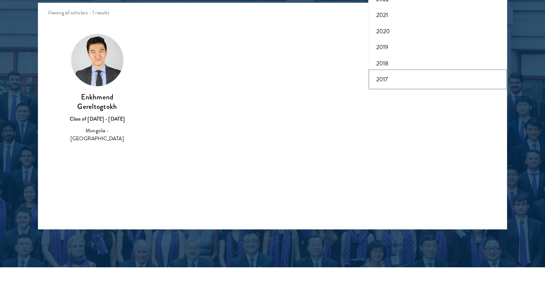
click at [385, 79] on button "2017" at bounding box center [438, 80] width 134 height 16
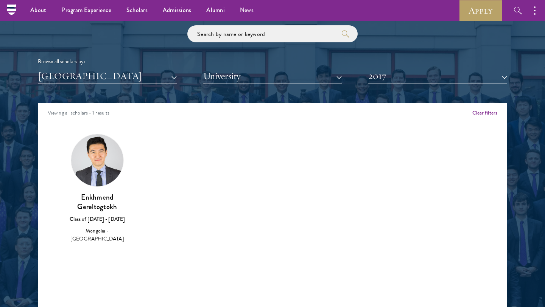
scroll to position [888, 0]
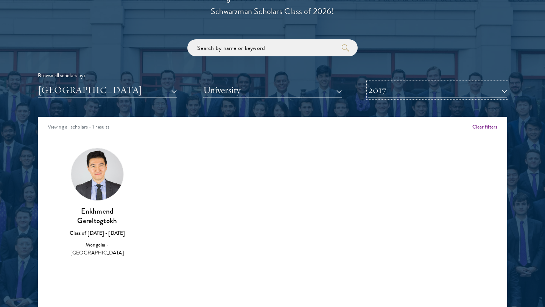
click at [386, 83] on button "2017" at bounding box center [437, 91] width 139 height 16
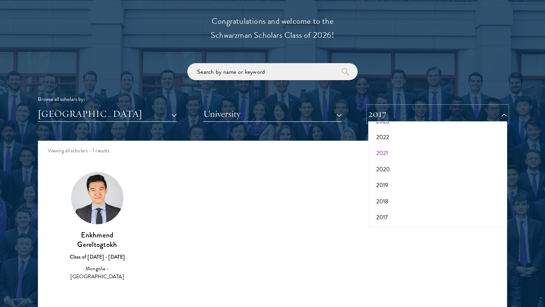
scroll to position [0, 0]
click at [390, 151] on button "2026" at bounding box center [438, 152] width 134 height 16
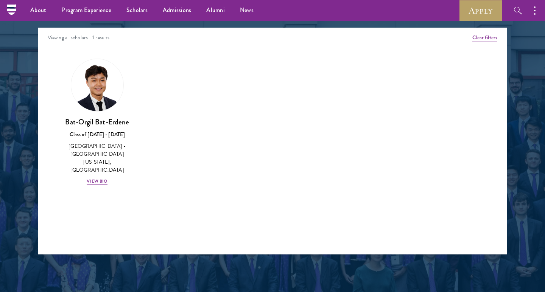
scroll to position [937, 0]
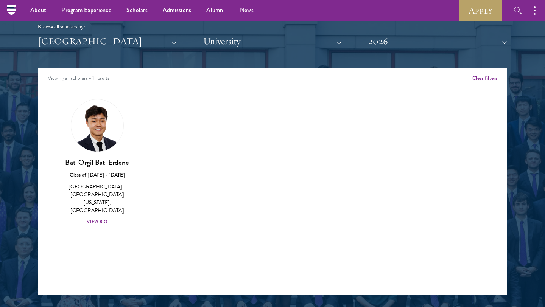
click at [163, 51] on div "Scholar Directory Congratulations and welcome to the Schwarzman Scholars Class …" at bounding box center [272, 102] width 469 height 385
click at [162, 41] on button "[GEOGRAPHIC_DATA]" at bounding box center [107, 42] width 139 height 16
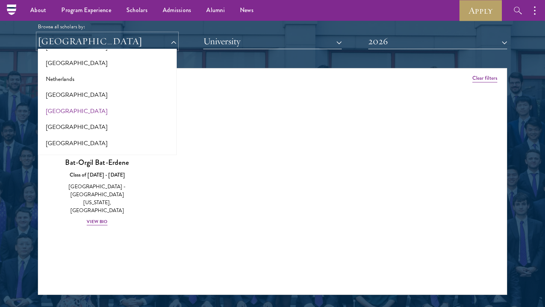
scroll to position [1005, 0]
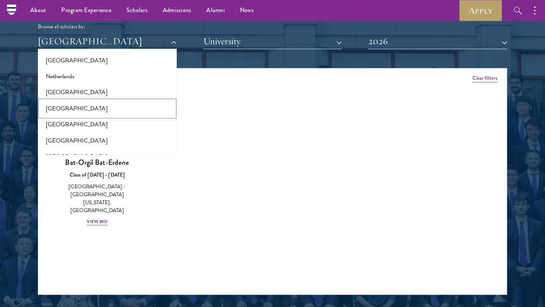
click at [58, 101] on button "[GEOGRAPHIC_DATA]" at bounding box center [107, 109] width 134 height 16
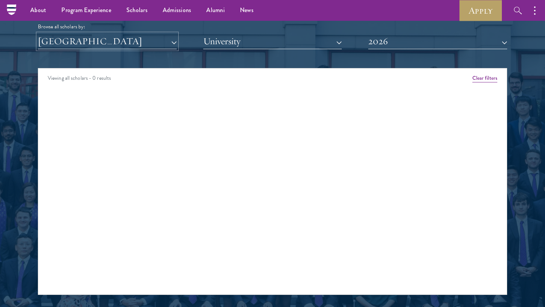
click at [81, 48] on button "[GEOGRAPHIC_DATA]" at bounding box center [107, 42] width 139 height 16
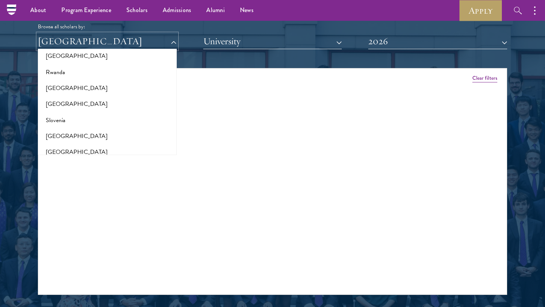
scroll to position [1236, 0]
click at [57, 63] on button "Rwanda" at bounding box center [107, 70] width 134 height 16
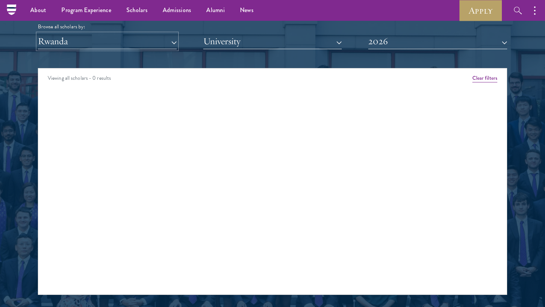
click at [66, 39] on button "Rwanda" at bounding box center [107, 42] width 139 height 16
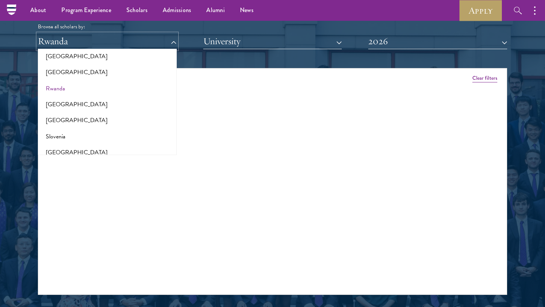
scroll to position [1208, 0]
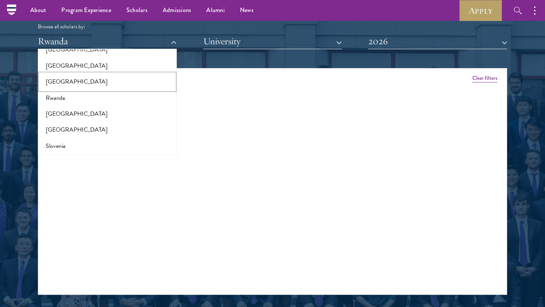
click at [54, 77] on button "[GEOGRAPHIC_DATA]" at bounding box center [107, 82] width 134 height 16
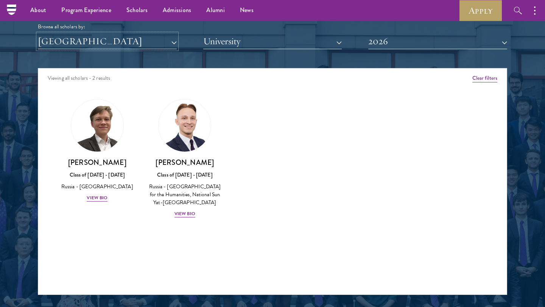
click at [67, 45] on button "[GEOGRAPHIC_DATA]" at bounding box center [107, 42] width 139 height 16
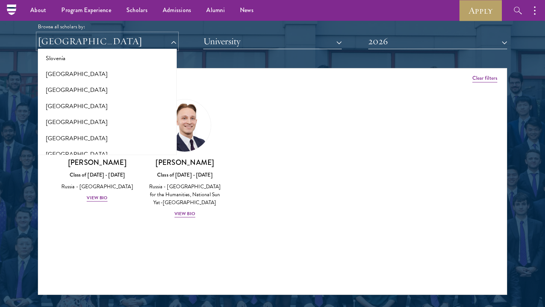
scroll to position [1297, 0]
click at [98, 210] on div "[PERSON_NAME] Class of [DATE] - [DATE] [GEOGRAPHIC_DATA] - [GEOGRAPHIC_DATA] Vi…" at bounding box center [97, 151] width 88 height 118
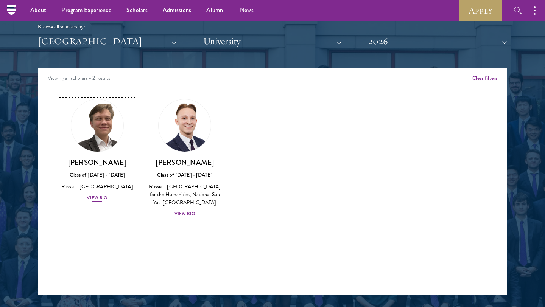
click at [97, 202] on div "View Bio" at bounding box center [97, 198] width 21 height 7
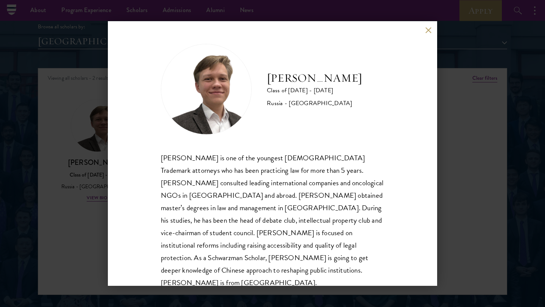
scroll to position [1, 0]
click at [426, 28] on button at bounding box center [428, 30] width 6 height 6
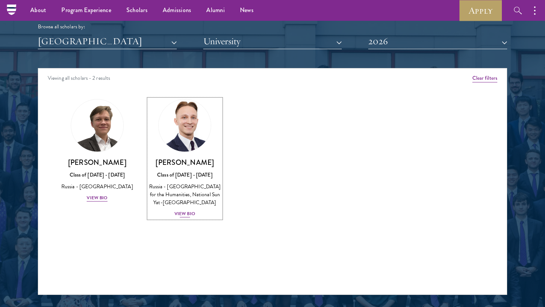
click at [189, 210] on div "View Bio" at bounding box center [185, 213] width 21 height 7
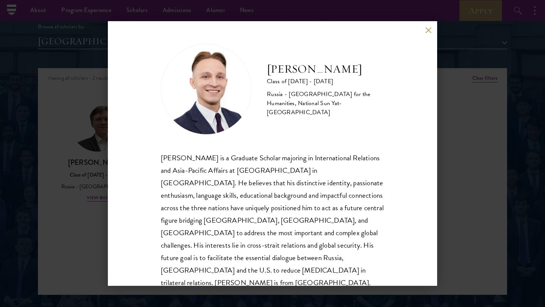
scroll to position [1, 0]
click at [426, 28] on button at bounding box center [428, 30] width 6 height 6
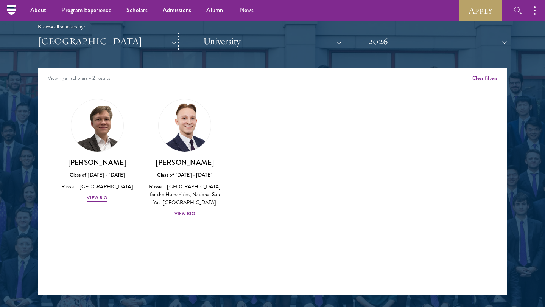
click at [156, 43] on button "[GEOGRAPHIC_DATA]" at bounding box center [107, 42] width 139 height 16
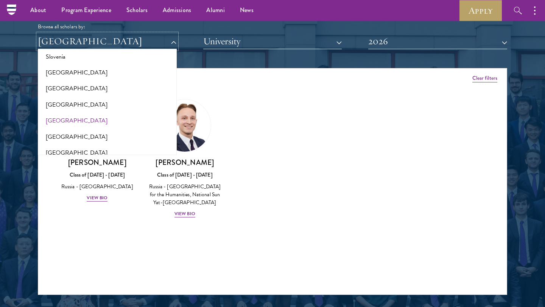
scroll to position [1325, 0]
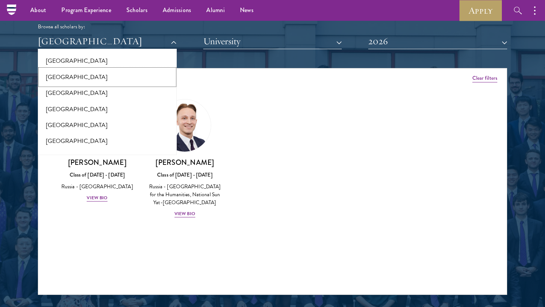
click at [76, 73] on button "[GEOGRAPHIC_DATA]" at bounding box center [107, 77] width 134 height 16
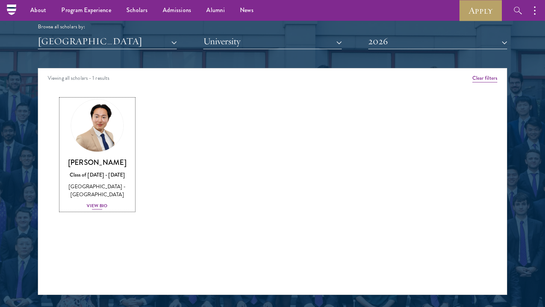
click at [98, 206] on div "View Bio" at bounding box center [97, 206] width 21 height 7
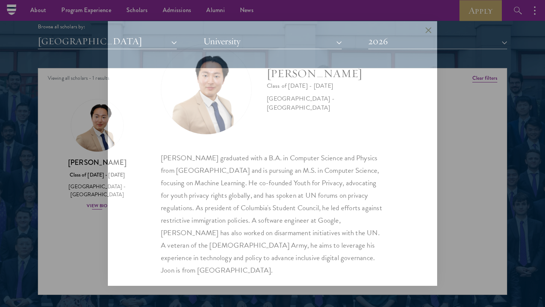
click at [98, 206] on div "[PERSON_NAME] Class of [DATE] - [DATE] [GEOGRAPHIC_DATA] - [GEOGRAPHIC_DATA] [P…" at bounding box center [272, 153] width 545 height 307
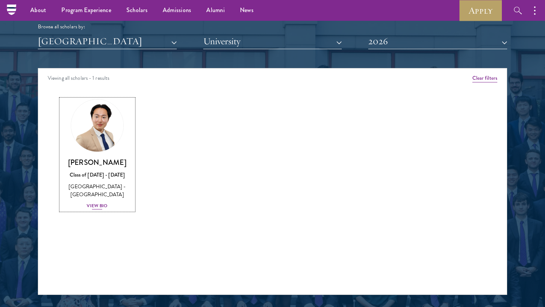
click at [93, 204] on div "View Bio" at bounding box center [97, 206] width 21 height 7
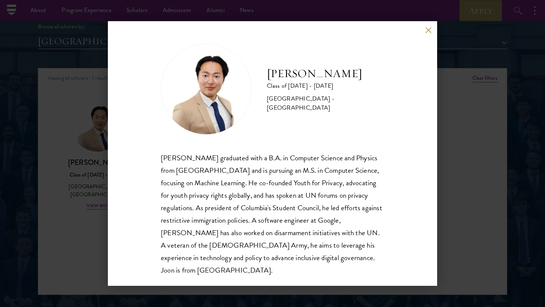
scroll to position [1, 0]
drag, startPoint x: 319, startPoint y: 260, endPoint x: 331, endPoint y: 222, distance: 39.5
click at [318, 259] on div "[PERSON_NAME] graduated with a B.A. in Computer Science and Physics from [GEOGR…" at bounding box center [272, 213] width 223 height 125
click at [428, 29] on button at bounding box center [428, 30] width 6 height 6
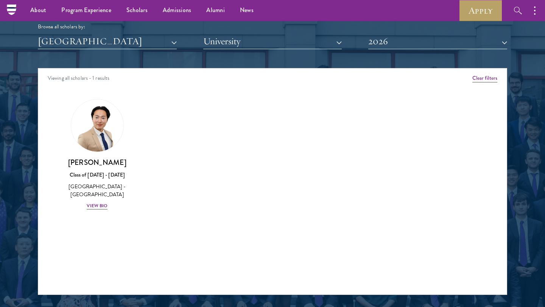
click at [105, 33] on div "Browse all scholars by: [GEOGRAPHIC_DATA] All Countries and Regions [GEOGRAPHIC…" at bounding box center [272, 20] width 469 height 59
click at [100, 41] on button "[GEOGRAPHIC_DATA]" at bounding box center [107, 42] width 139 height 16
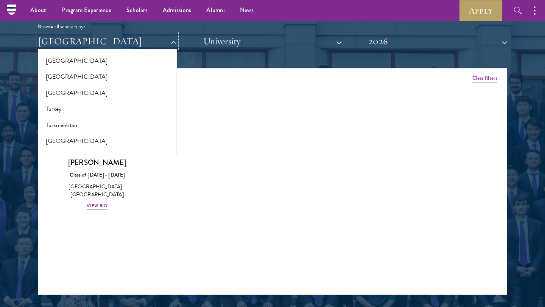
scroll to position [1472, 0]
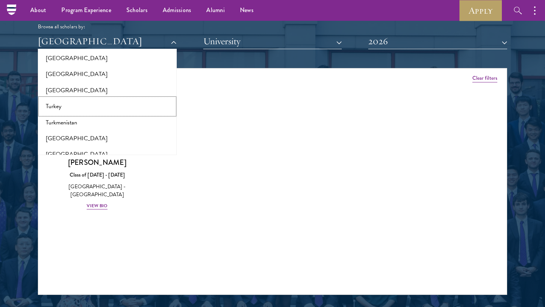
click at [50, 98] on button "Turkey" at bounding box center [107, 106] width 134 height 16
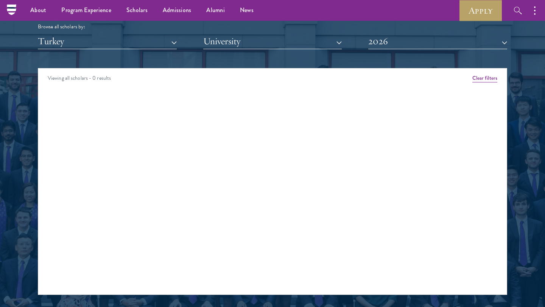
click at [71, 48] on button "Turkey" at bounding box center [107, 42] width 139 height 16
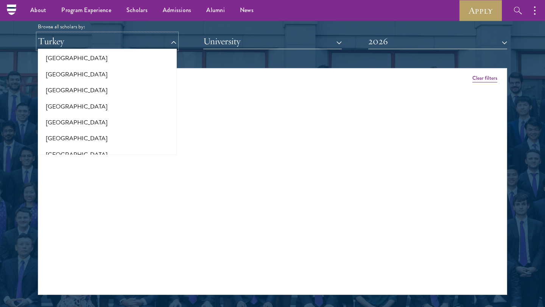
scroll to position [1569, 0]
click at [65, 86] on button "[GEOGRAPHIC_DATA]" at bounding box center [107, 89] width 134 height 16
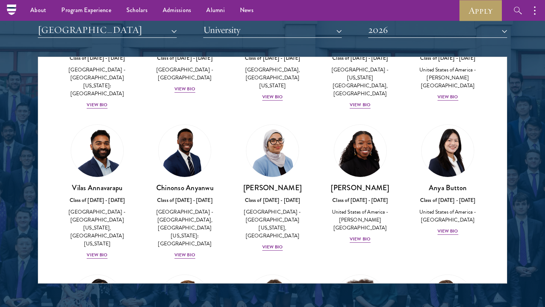
scroll to position [109, 0]
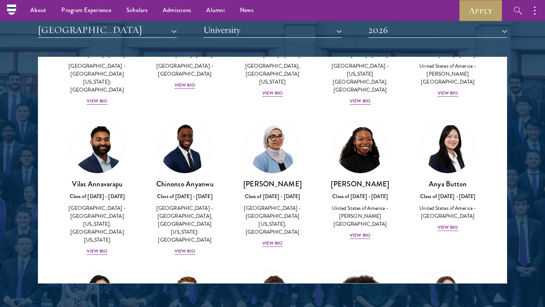
click at [451, 224] on div "View Bio" at bounding box center [448, 227] width 21 height 7
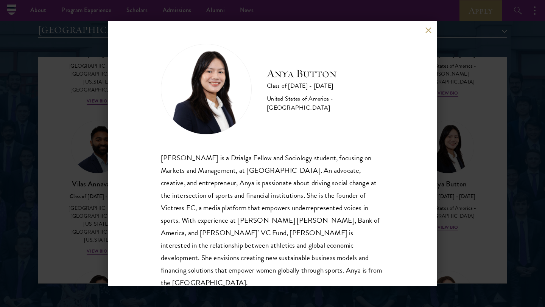
click at [360, 163] on div "[PERSON_NAME] is a Dzialga Fellow and Sociology student, focusing on Markets an…" at bounding box center [272, 221] width 223 height 138
click at [429, 29] on button at bounding box center [428, 30] width 6 height 6
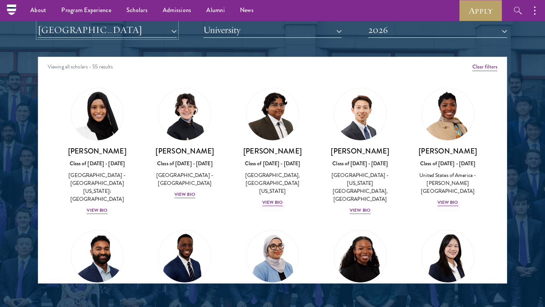
click at [165, 34] on button "[GEOGRAPHIC_DATA]" at bounding box center [107, 30] width 139 height 16
